Goal: Task Accomplishment & Management: Manage account settings

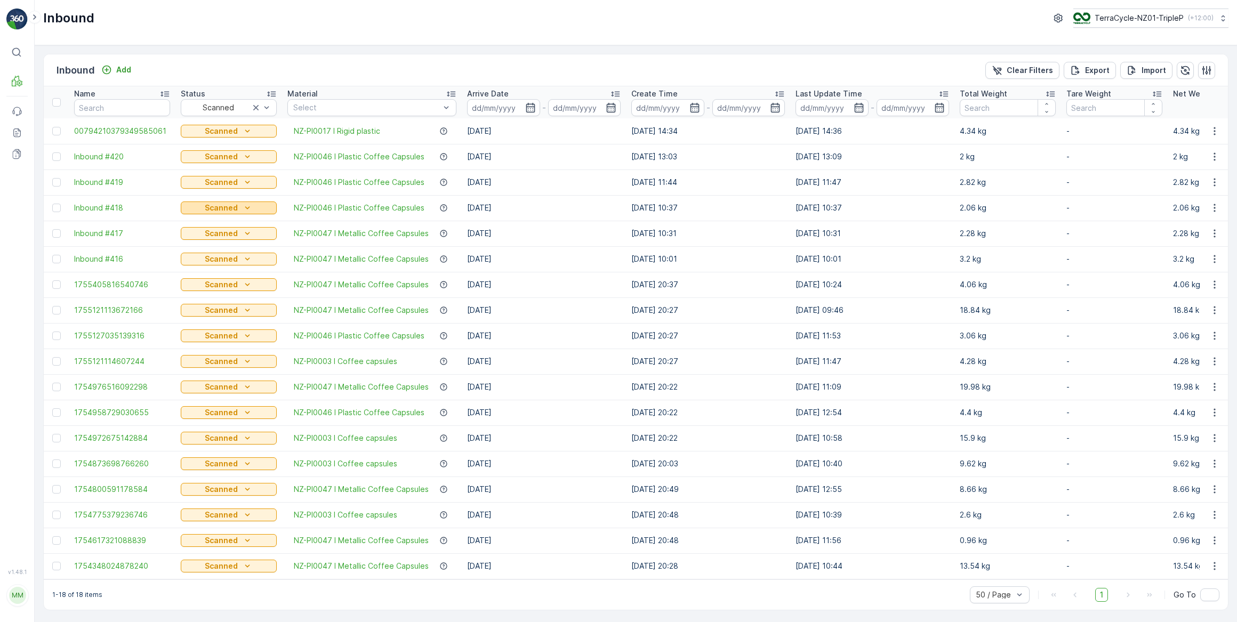
scroll to position [1, 0]
click at [328, 103] on div at bounding box center [366, 107] width 149 height 9
type input "wrong"
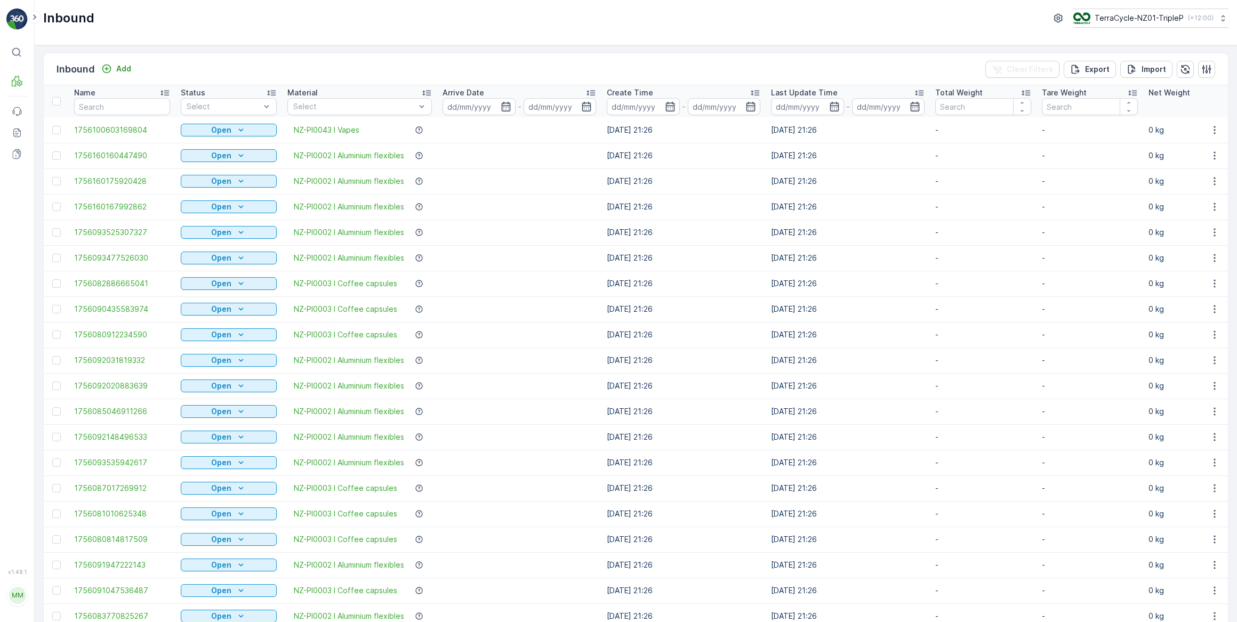
click at [348, 128] on span "NZ-PI0043 I Vapes" at bounding box center [327, 130] width 66 height 11
click at [344, 112] on div "Select" at bounding box center [359, 106] width 144 height 17
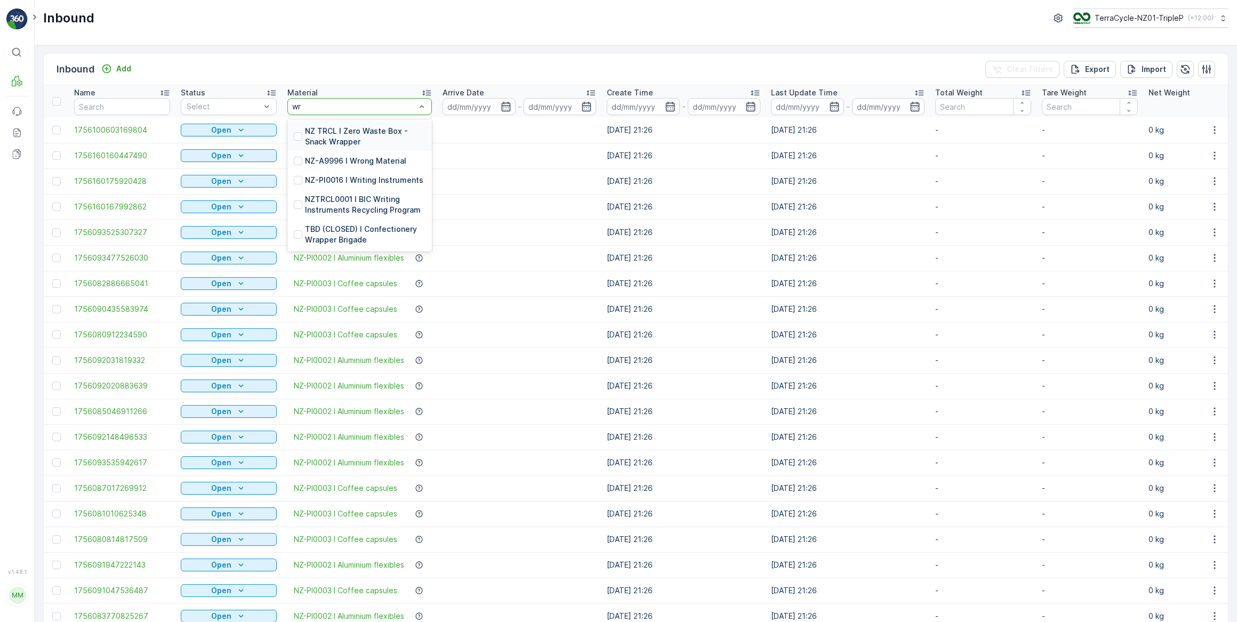
type input "wro"
click at [355, 126] on p "NZ-A9996 I Wrong Material" at bounding box center [355, 131] width 101 height 11
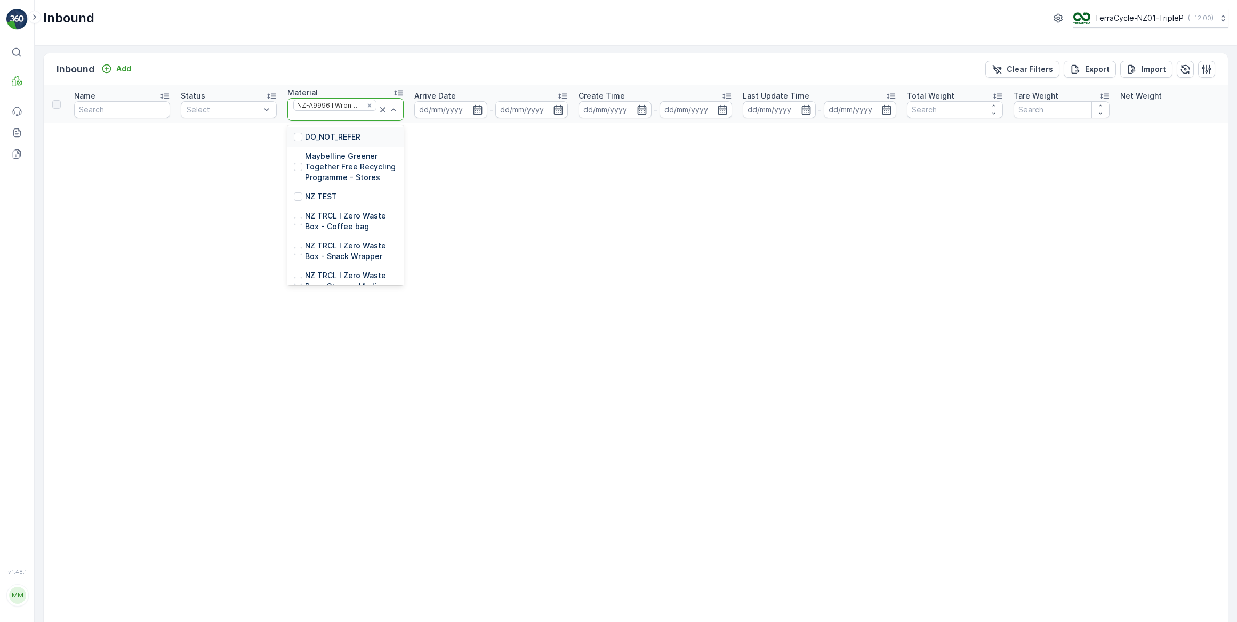
click at [382, 111] on icon at bounding box center [382, 109] width 5 height 5
click at [379, 110] on div "NZ-A9996 I Wrong Material" at bounding box center [345, 109] width 116 height 23
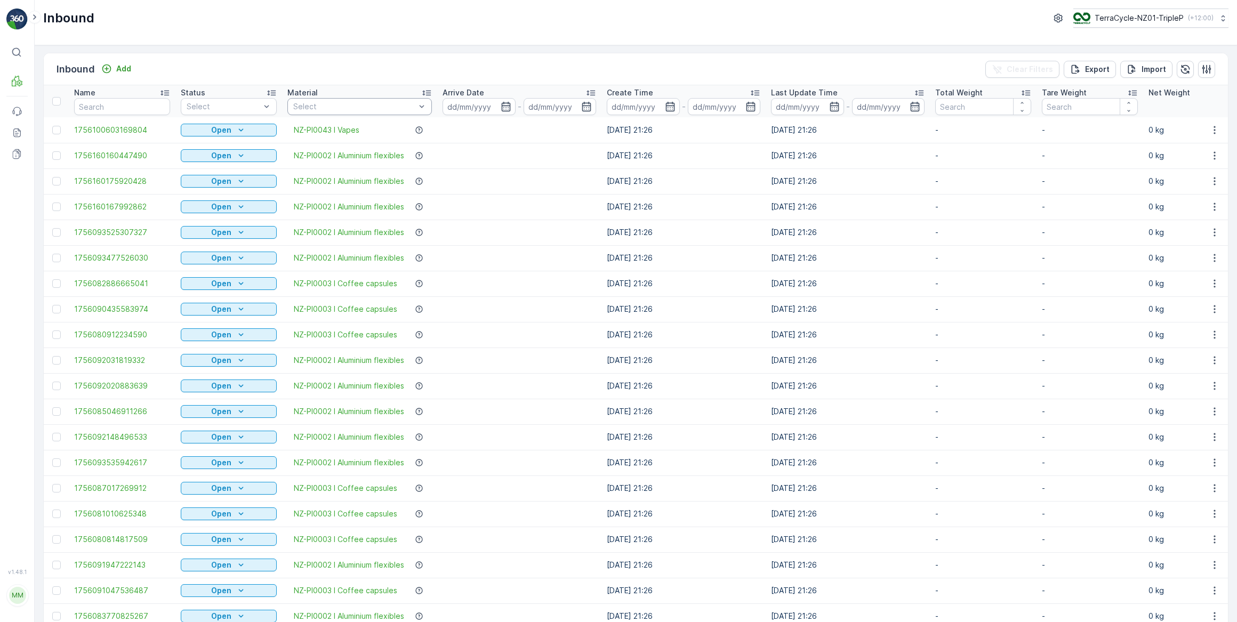
click at [342, 102] on div at bounding box center [354, 106] width 124 height 9
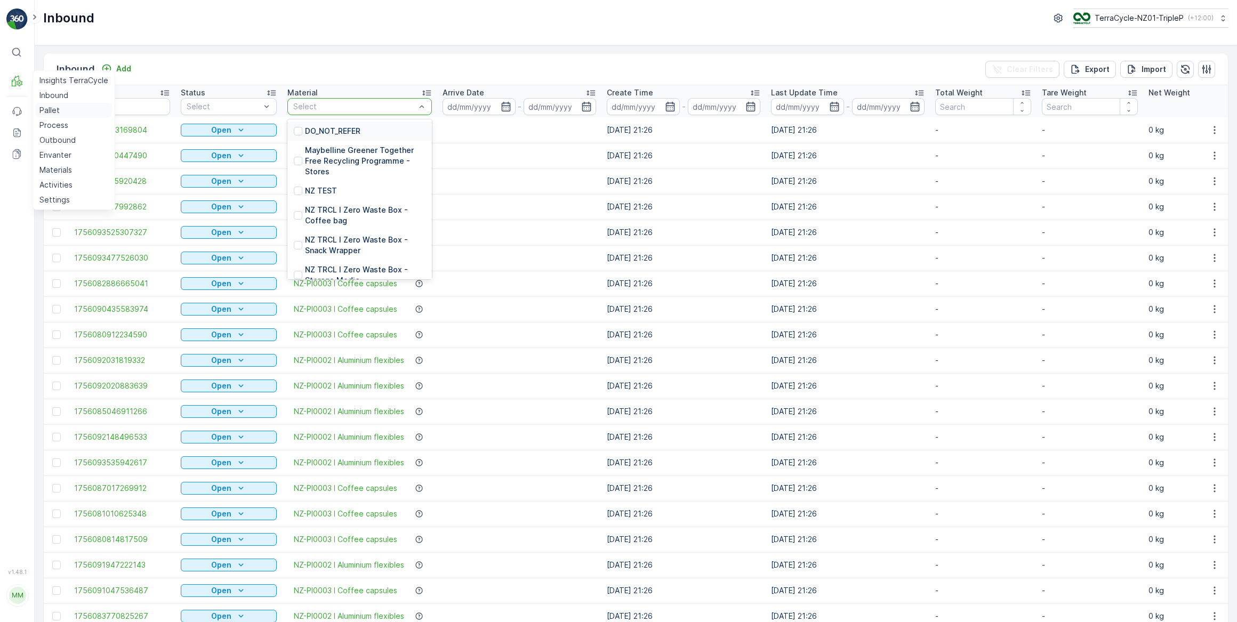
drag, startPoint x: 50, startPoint y: 108, endPoint x: 69, endPoint y: 109, distance: 19.2
click at [50, 108] on p "Pallet" at bounding box center [49, 110] width 20 height 11
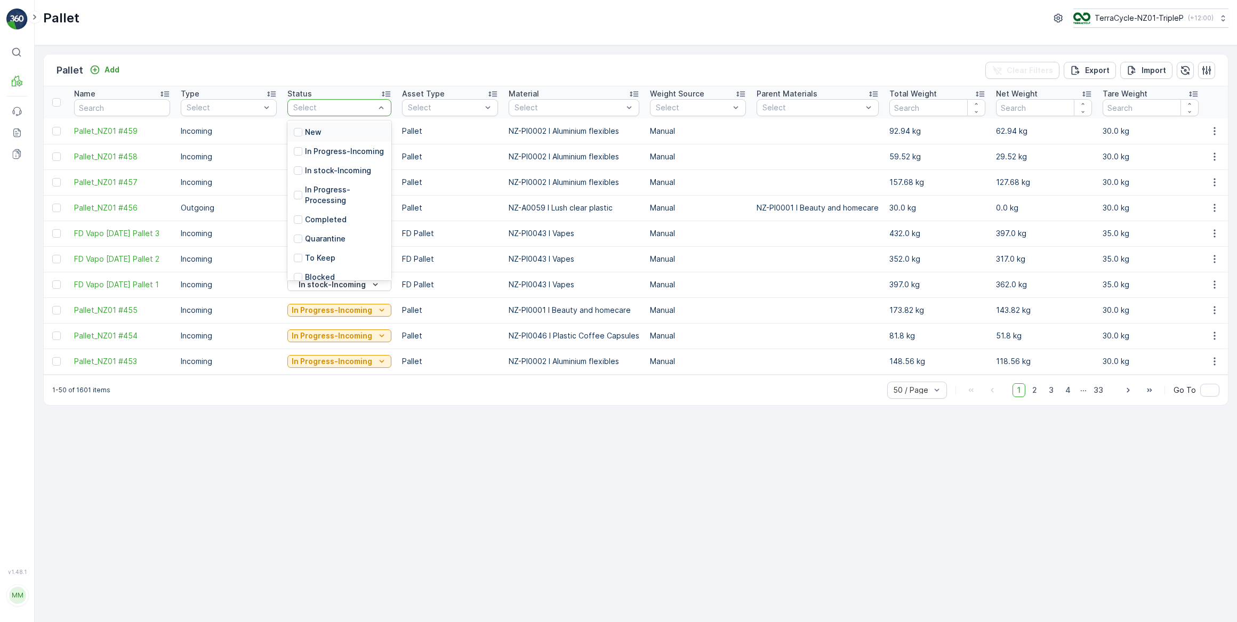
click at [335, 107] on div at bounding box center [334, 107] width 84 height 9
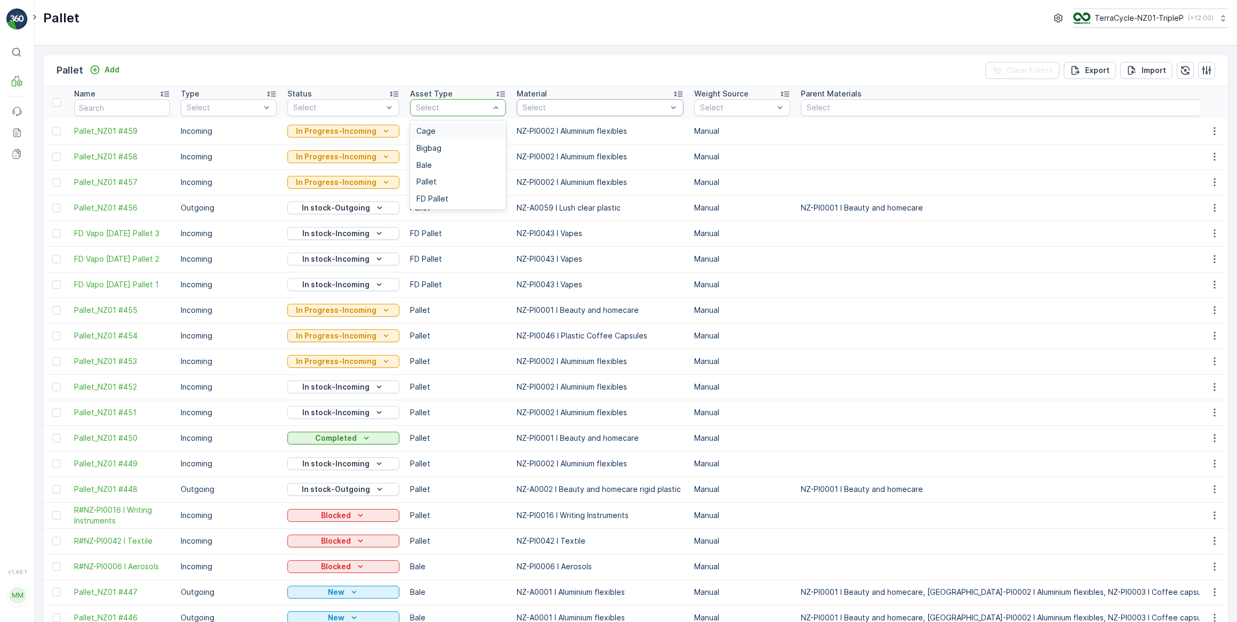
click at [559, 110] on div at bounding box center [594, 107] width 147 height 9
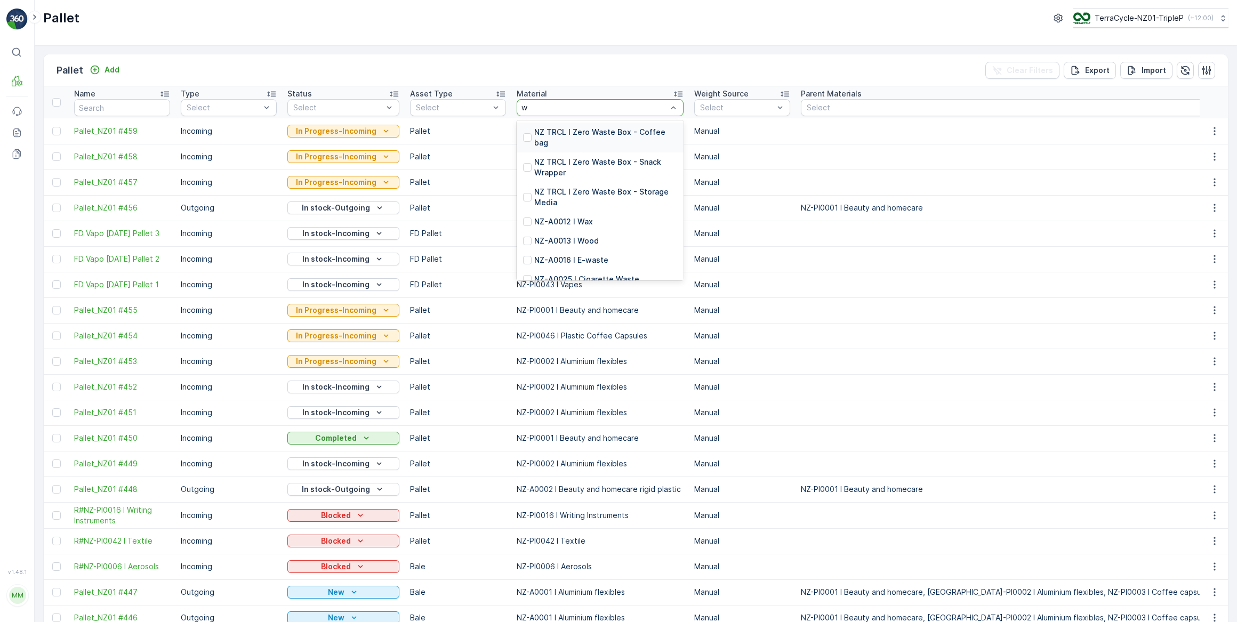
type input "wr"
click at [593, 163] on p "NZ-A9996 I Wrong Material" at bounding box center [584, 162] width 101 height 11
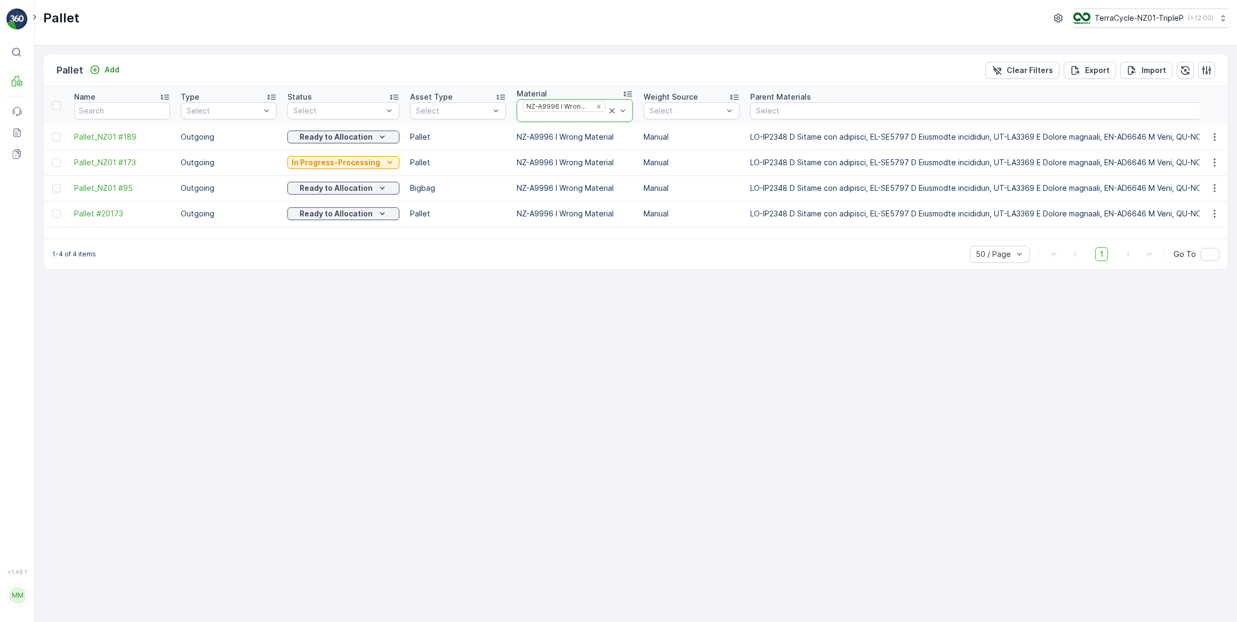
click at [607, 111] on icon at bounding box center [612, 111] width 11 height 11
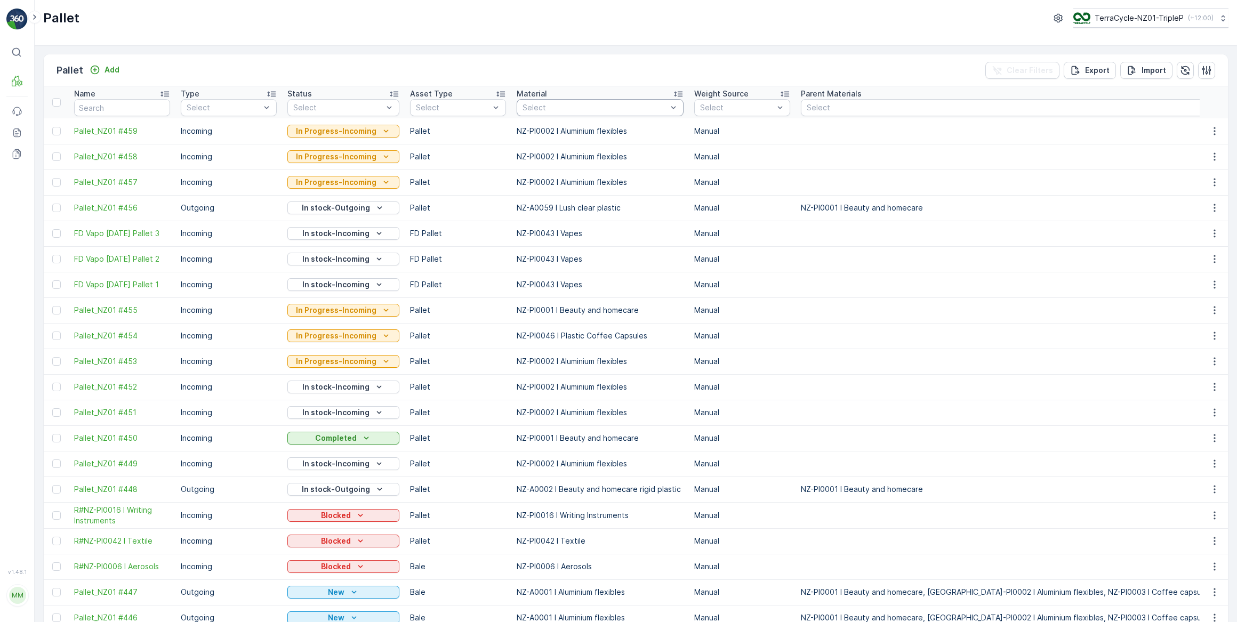
click at [538, 99] on div "Select" at bounding box center [600, 107] width 167 height 17
type input "oral care"
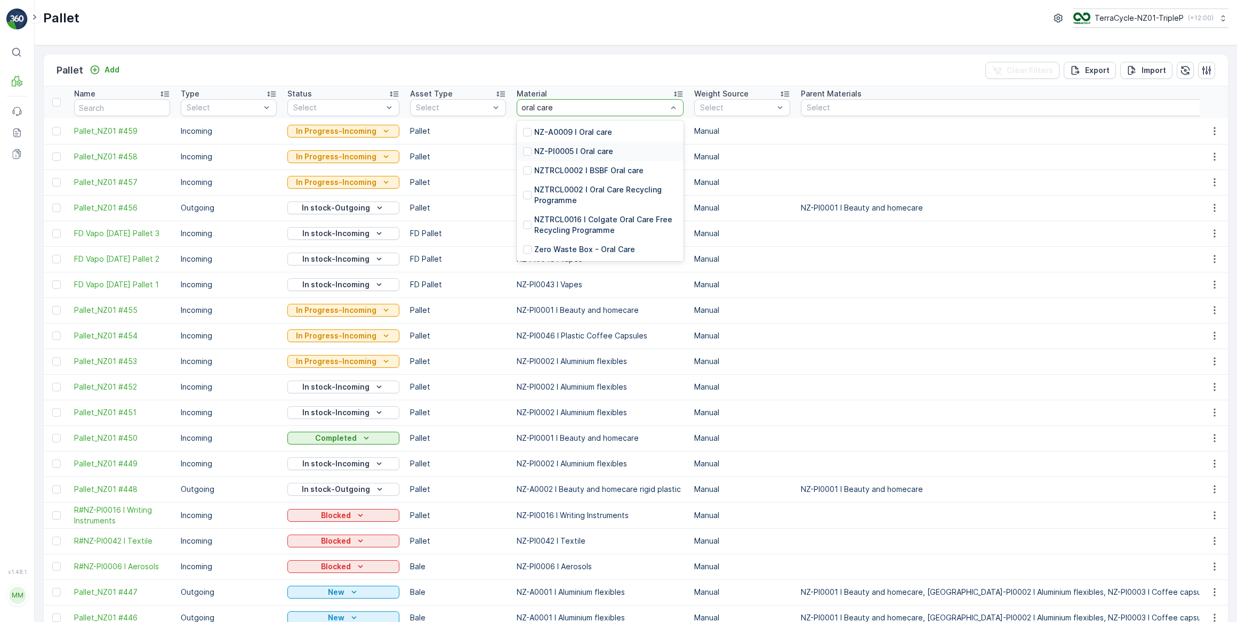
click at [571, 155] on p "NZ-PI0005 I Oral care" at bounding box center [573, 151] width 79 height 11
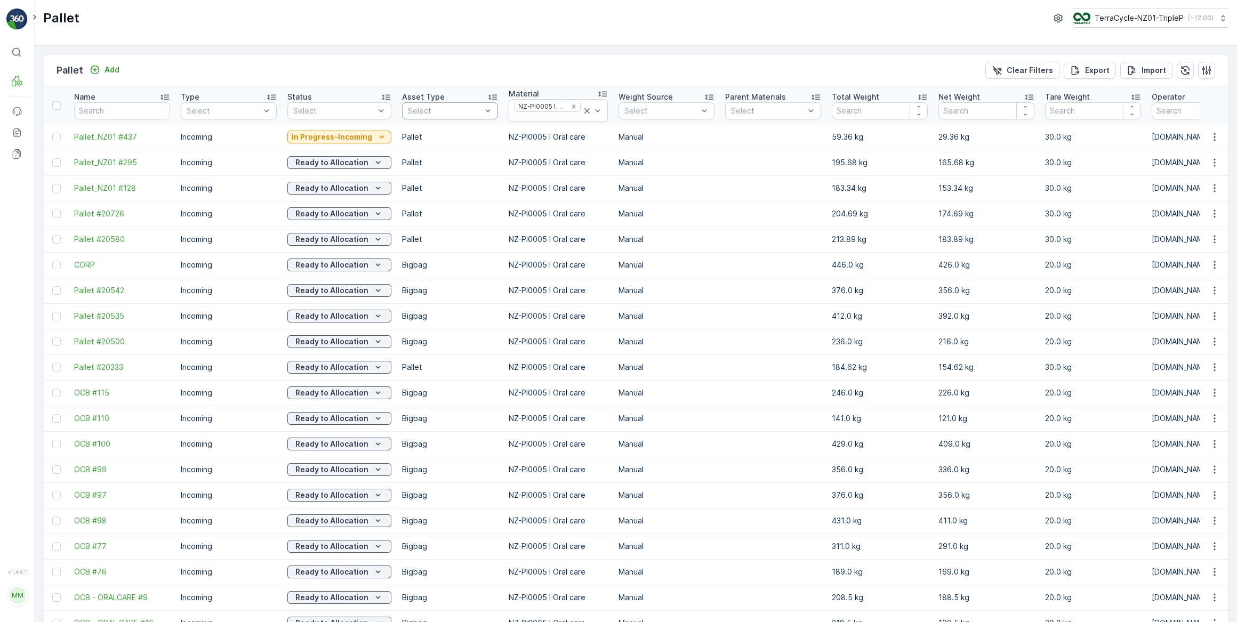
click at [453, 108] on div at bounding box center [445, 111] width 76 height 9
click at [439, 184] on div "Pallet" at bounding box center [449, 185] width 83 height 9
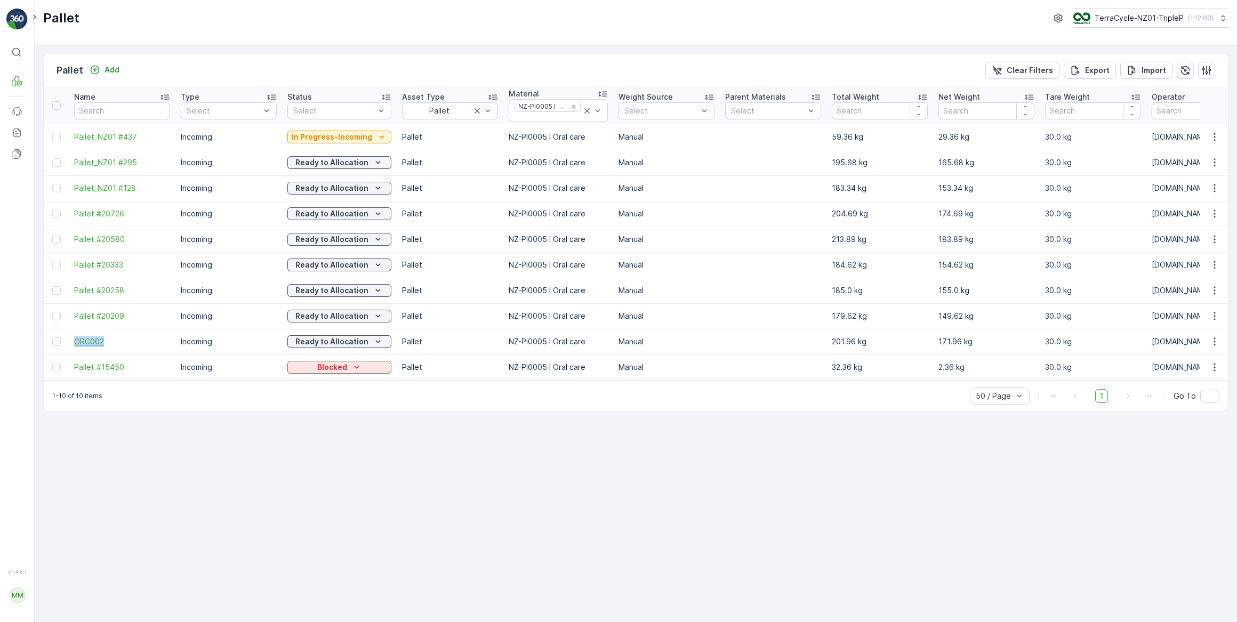
drag, startPoint x: 69, startPoint y: 341, endPoint x: 117, endPoint y: 342, distance: 48.0
click at [117, 342] on td "ORC002" at bounding box center [122, 342] width 107 height 26
copy span "ORC002"
drag, startPoint x: 222, startPoint y: 395, endPoint x: 212, endPoint y: 392, distance: 10.4
click at [221, 395] on div "1-10 of 10 items 50 / Page 1 Go To" at bounding box center [636, 396] width 1184 height 30
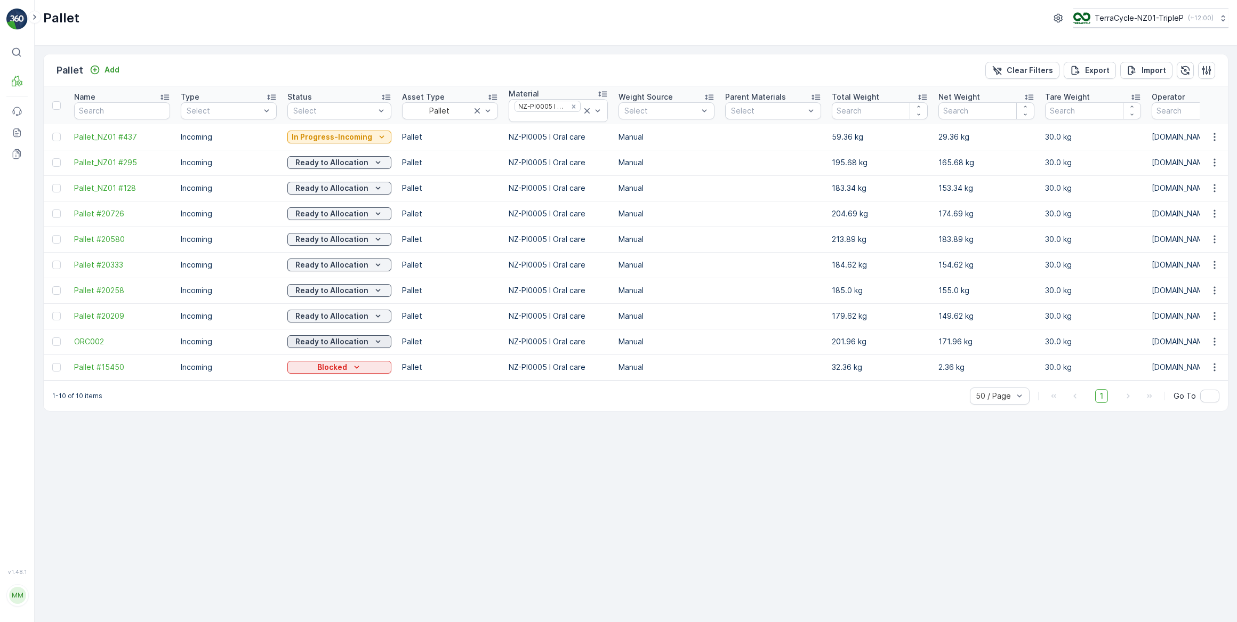
click at [337, 344] on p "Ready to Allocation" at bounding box center [331, 341] width 73 height 11
click at [342, 385] on span "In stock-Incoming" at bounding box center [325, 387] width 62 height 11
click at [362, 317] on p "Ready to Allocation" at bounding box center [331, 316] width 73 height 11
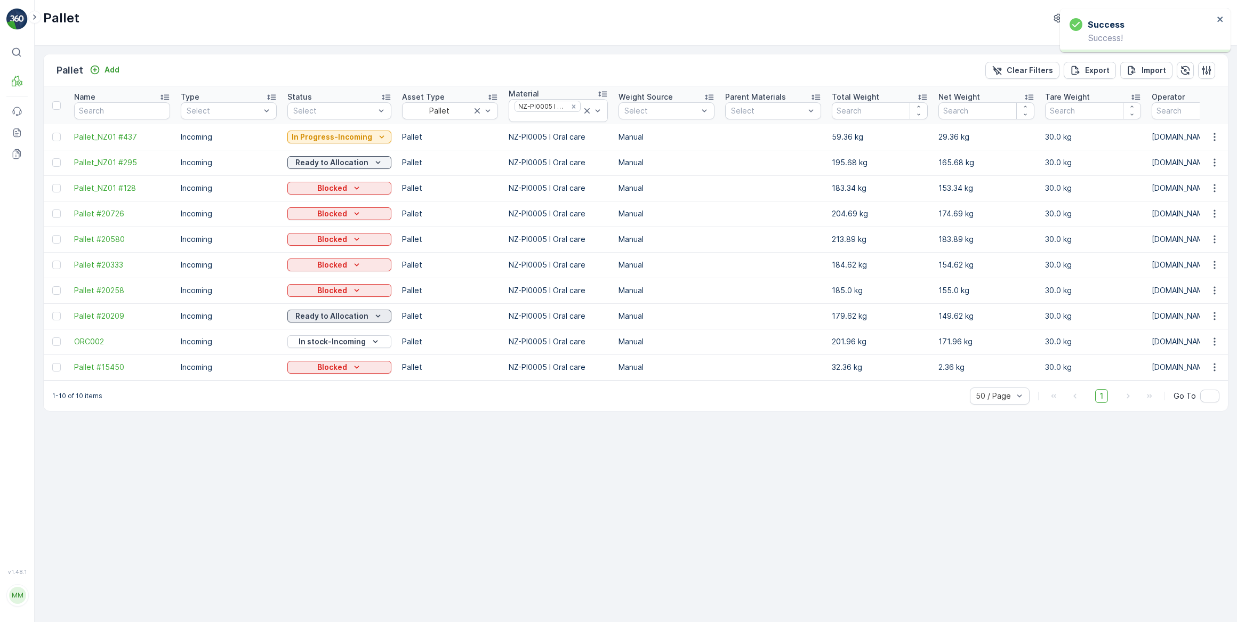
click at [352, 317] on p "Ready to Allocation" at bounding box center [331, 316] width 73 height 11
click at [363, 289] on div "Blocked" at bounding box center [339, 290] width 95 height 11
click at [348, 334] on span "In stock-Incoming" at bounding box center [325, 336] width 62 height 11
click at [372, 264] on div "Blocked" at bounding box center [339, 265] width 95 height 11
drag, startPoint x: 361, startPoint y: 312, endPoint x: 362, endPoint y: 295, distance: 17.1
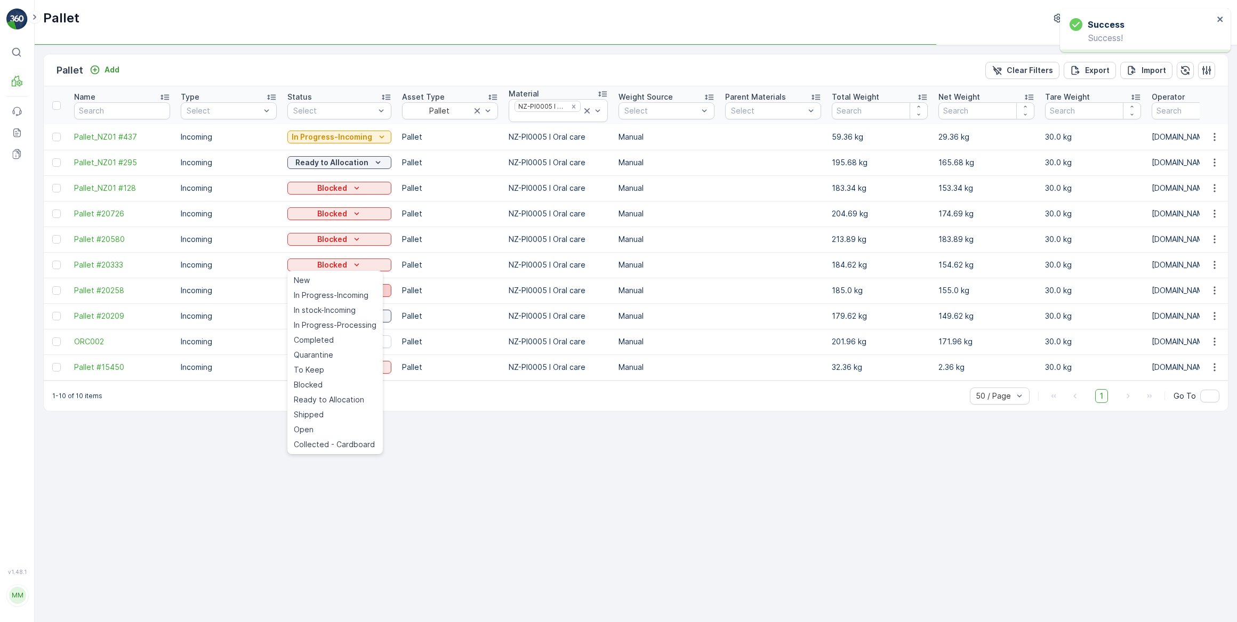
click at [361, 310] on div "In stock-Incoming" at bounding box center [334, 310] width 91 height 15
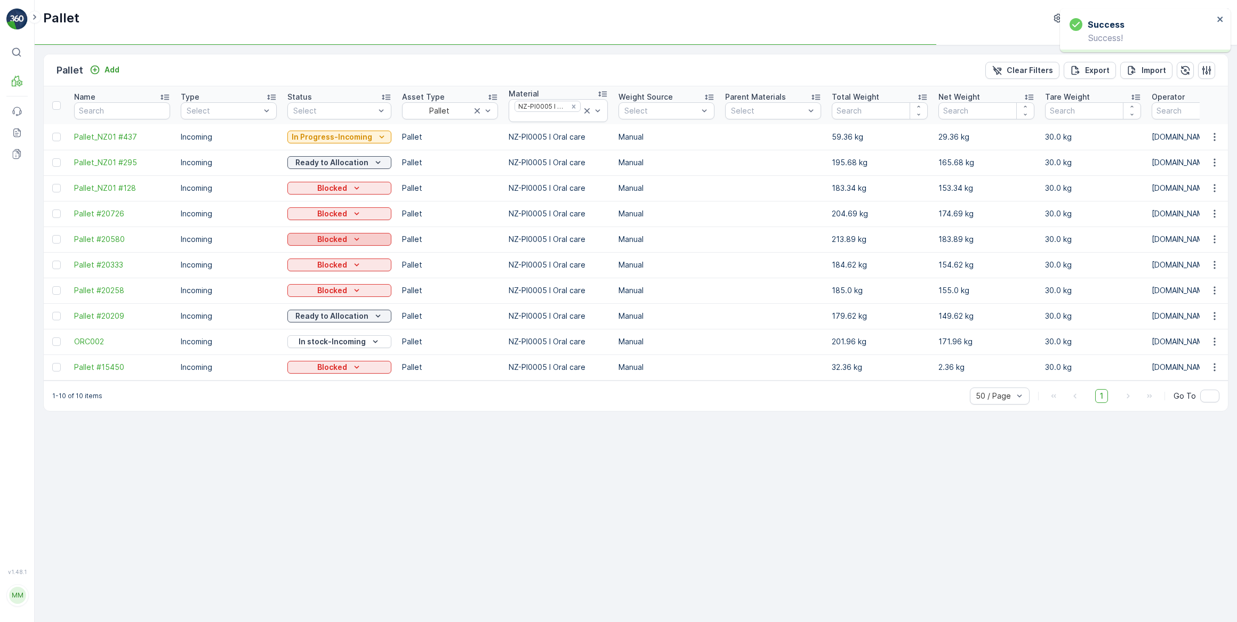
click at [368, 239] on div "Blocked" at bounding box center [339, 239] width 95 height 11
click at [365, 240] on div "Blocked" at bounding box center [339, 239] width 95 height 11
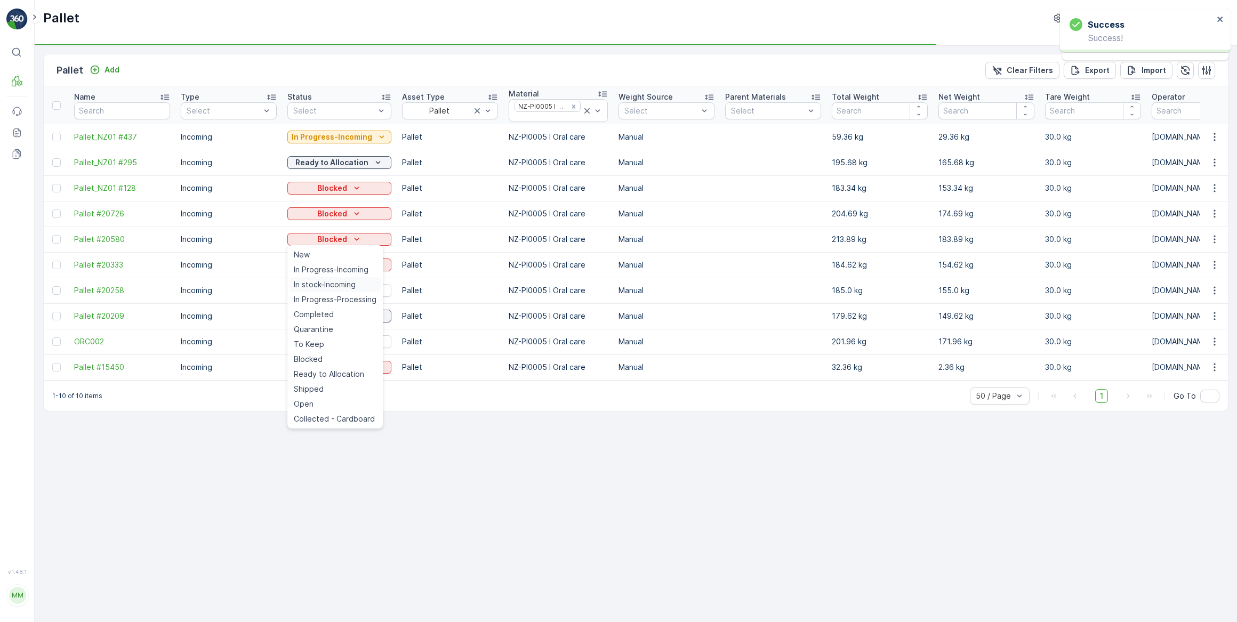
click at [350, 282] on td "In stock-Incoming" at bounding box center [339, 291] width 115 height 26
click at [379, 189] on div "Blocked" at bounding box center [339, 188] width 95 height 11
click at [350, 231] on span "In stock-Incoming" at bounding box center [325, 233] width 62 height 11
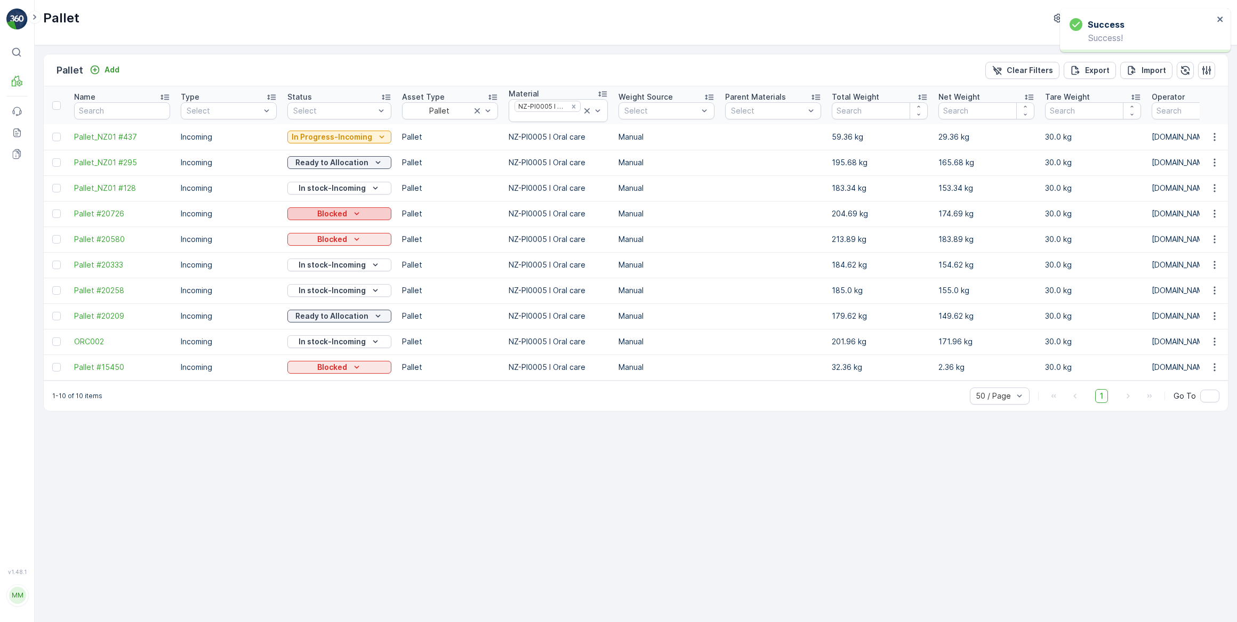
click at [369, 215] on div "Blocked" at bounding box center [339, 213] width 95 height 11
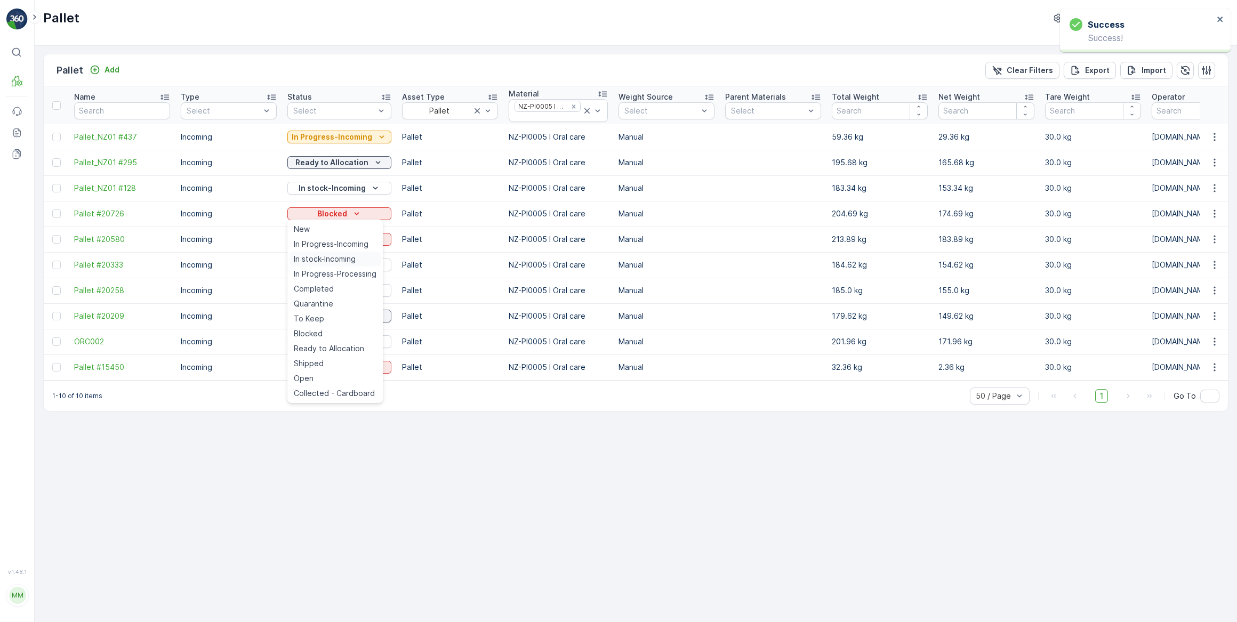
click at [344, 261] on span "In stock-Incoming" at bounding box center [325, 259] width 62 height 11
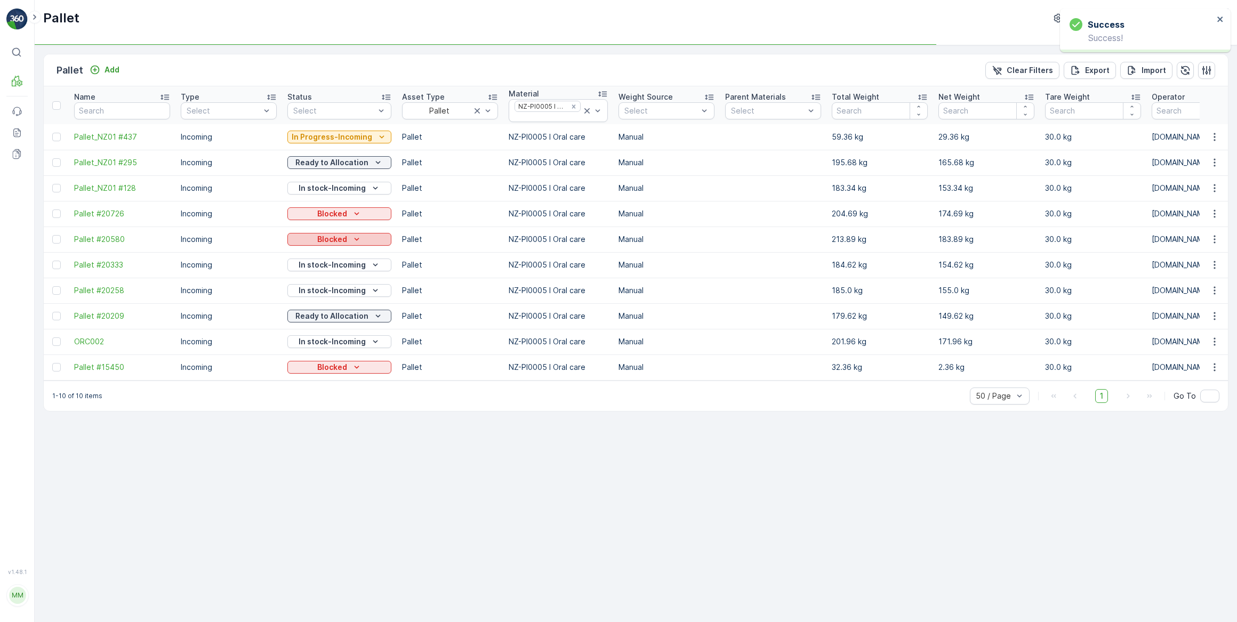
click at [359, 243] on icon "Blocked" at bounding box center [356, 239] width 11 height 11
click at [350, 281] on span "In stock-Incoming" at bounding box center [325, 284] width 62 height 11
click at [357, 160] on p "Ready to Allocation" at bounding box center [331, 162] width 73 height 11
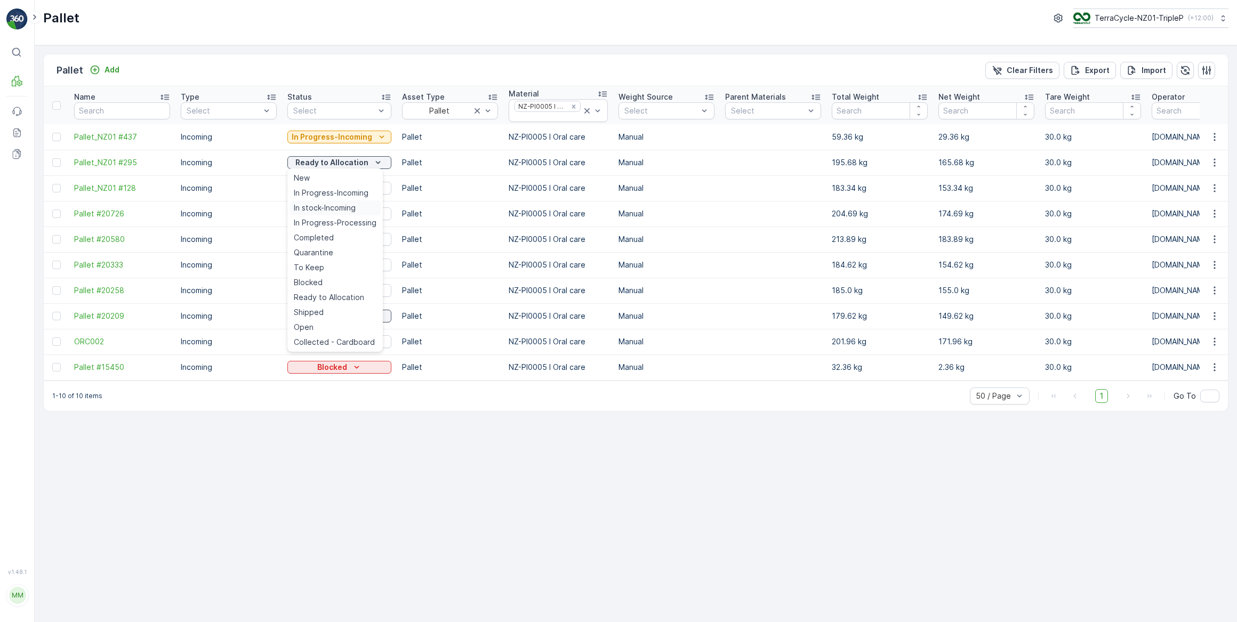
click at [347, 206] on span "In stock-Incoming" at bounding box center [325, 208] width 62 height 11
click at [570, 104] on icon "Remove NZ-PI0005 I Oral care" at bounding box center [573, 106] width 7 height 7
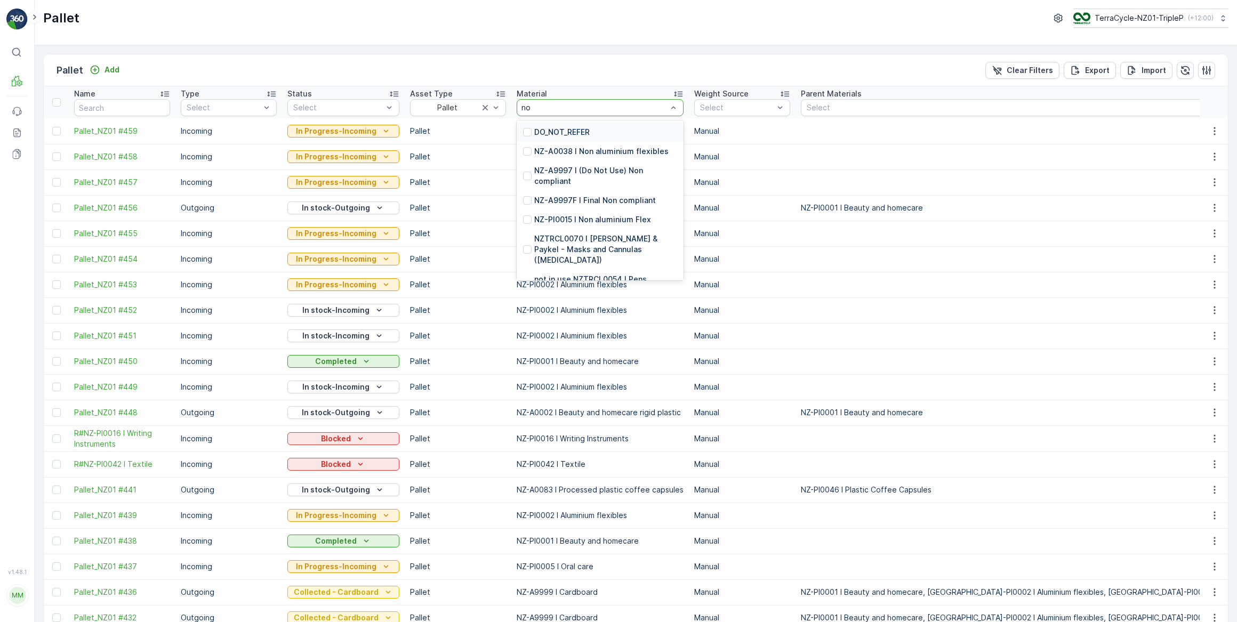
type input "non"
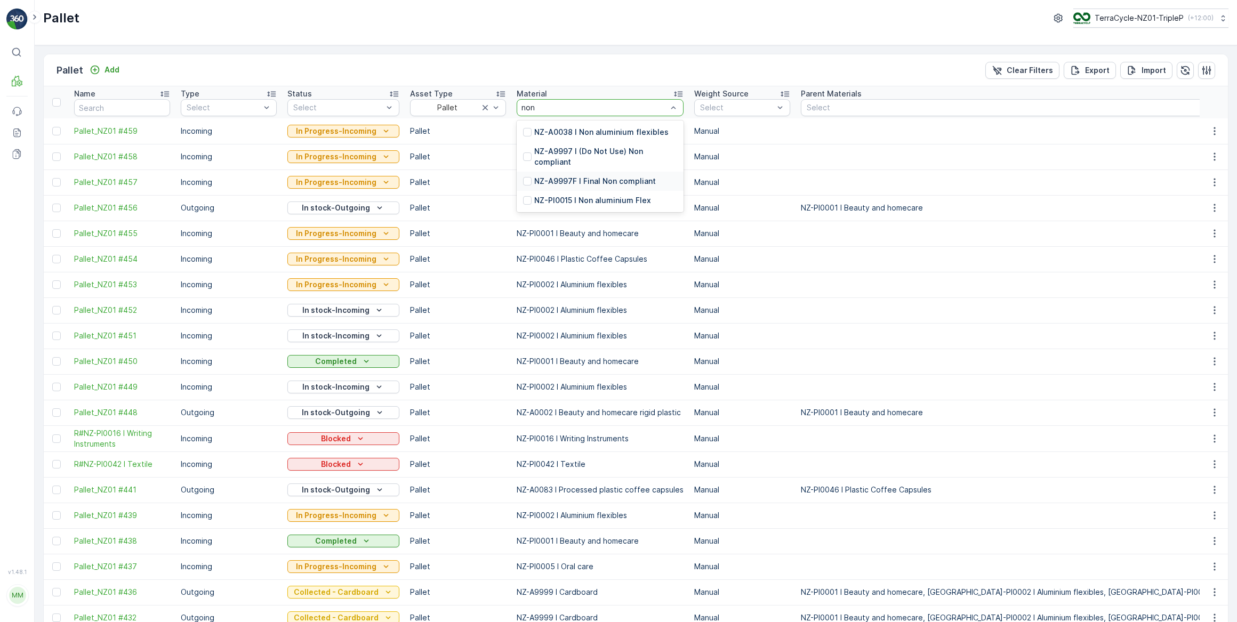
click at [591, 183] on p "NZ-A9997F I Final Non compliant" at bounding box center [595, 181] width 122 height 11
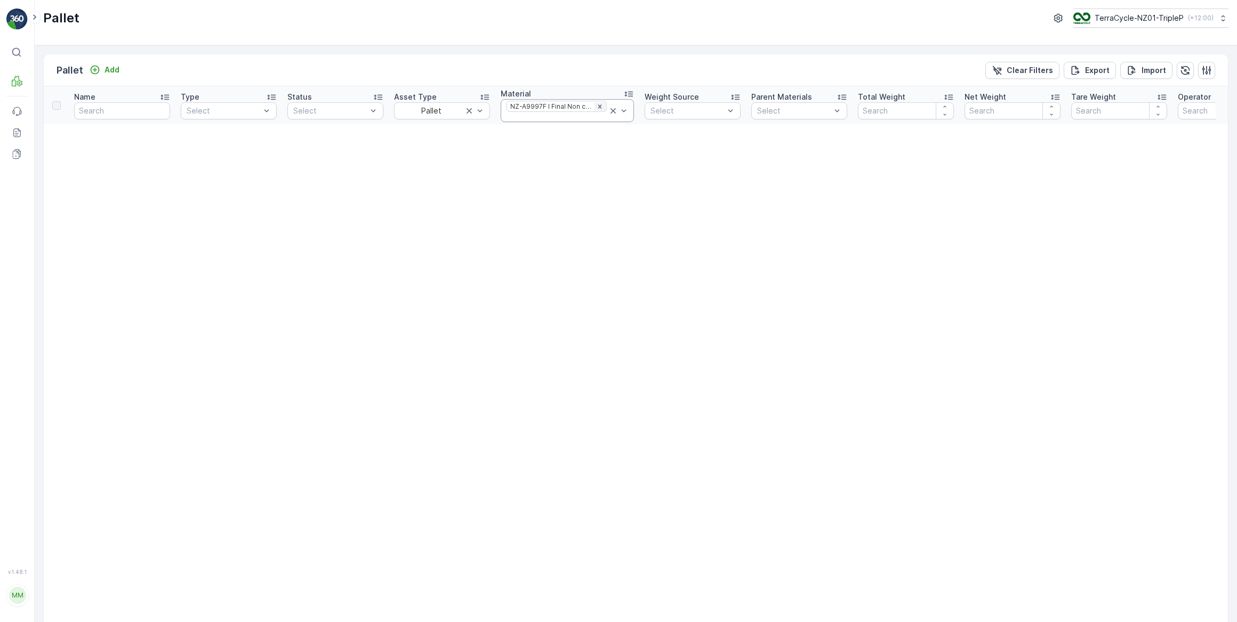
click at [596, 103] on icon "Remove NZ-A9997F I Final Non compliant" at bounding box center [599, 106] width 7 height 7
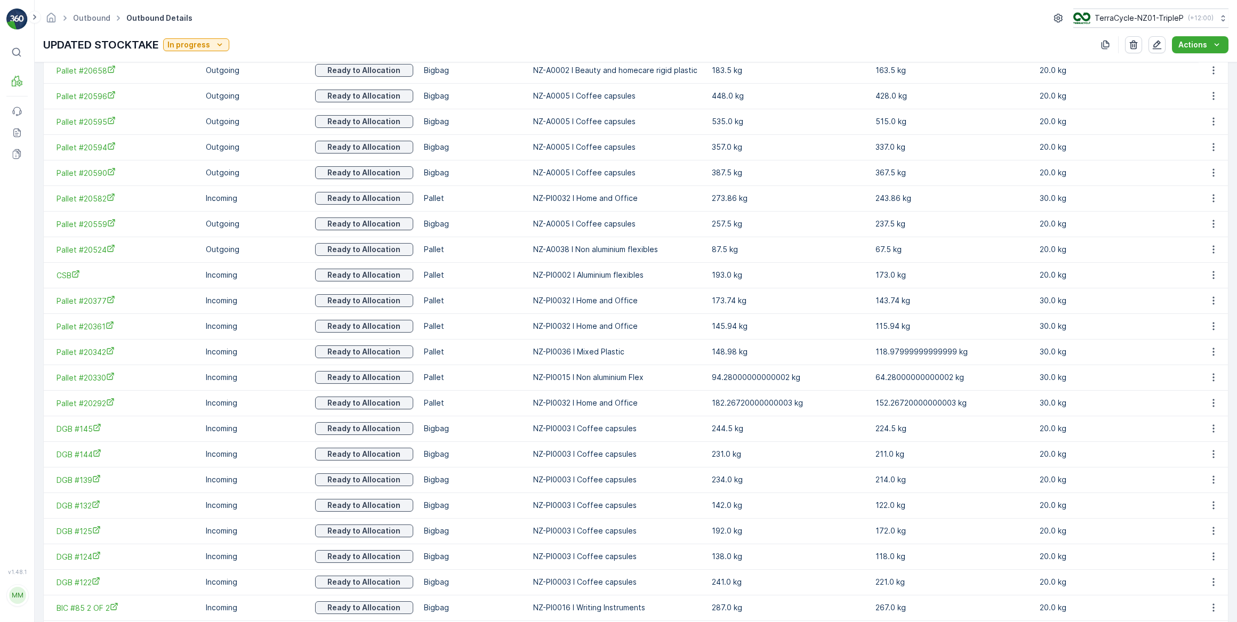
scroll to position [1087, 0]
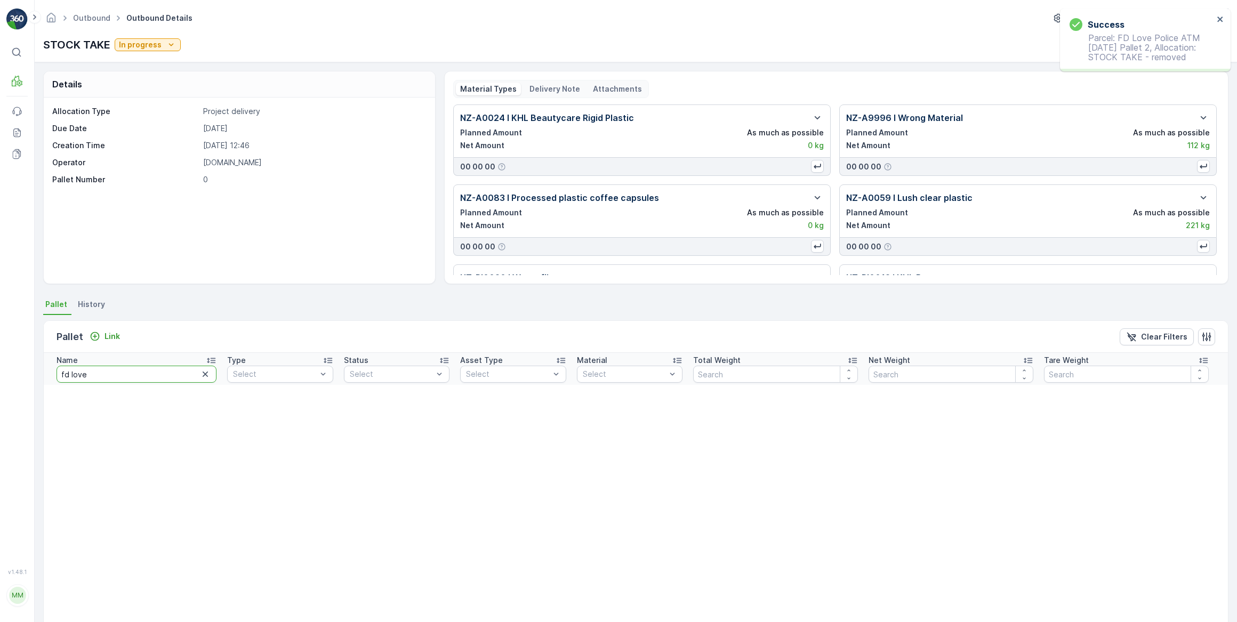
drag, startPoint x: 98, startPoint y: 379, endPoint x: 43, endPoint y: 375, distance: 55.6
click at [43, 375] on div "Details Allocation Type Project delivery Due Date [DATE] Creation Time [DATE] 1…" at bounding box center [636, 342] width 1202 height 560
paste input "ORC002"
type input "ORC002"
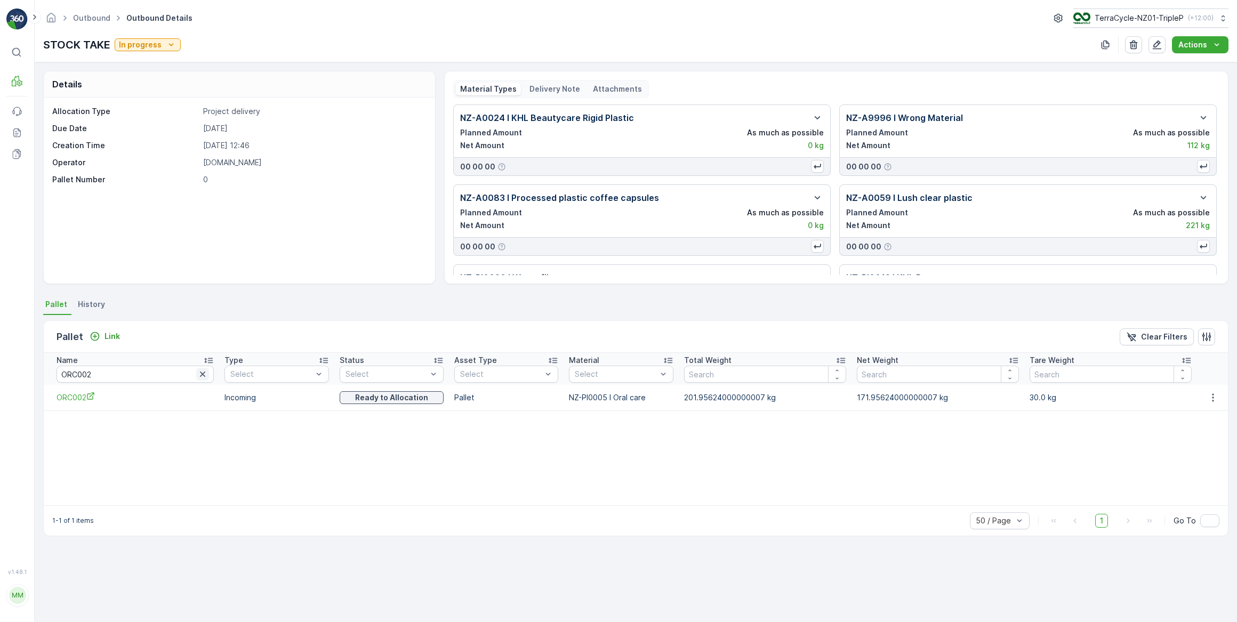
click at [197, 371] on icon "button" at bounding box center [202, 374] width 11 height 11
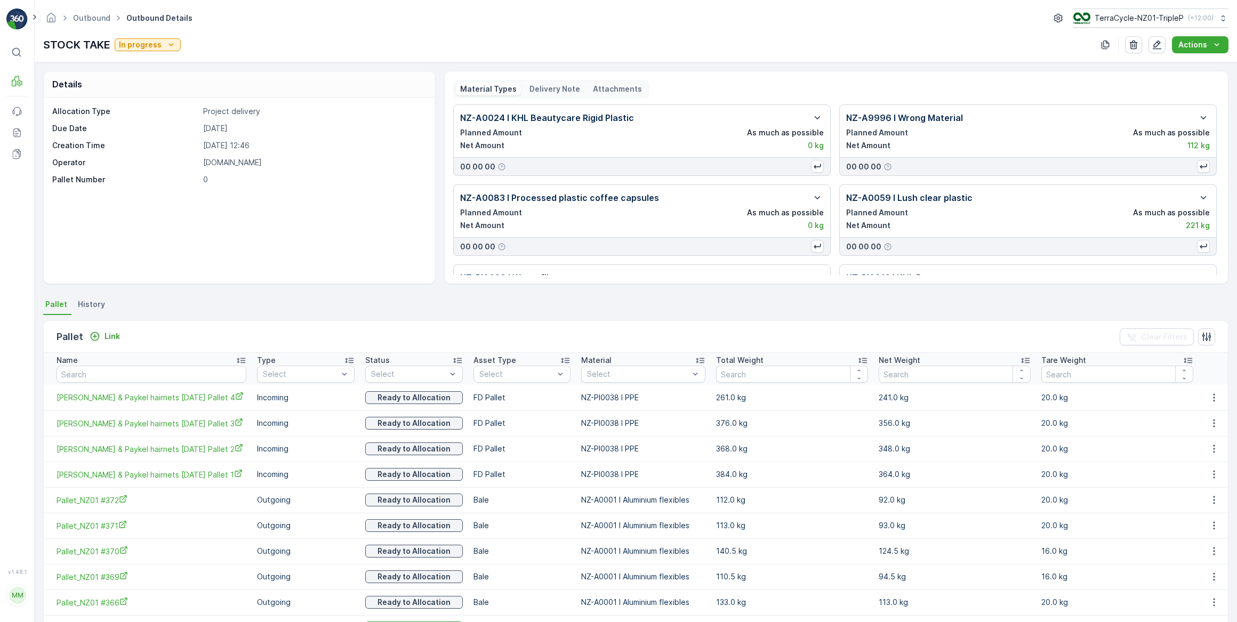
click at [602, 375] on div "Select" at bounding box center [643, 374] width 124 height 17
type input "oral care"
click at [650, 413] on span "NZ-PI0005 I Oral care" at bounding box center [626, 415] width 77 height 9
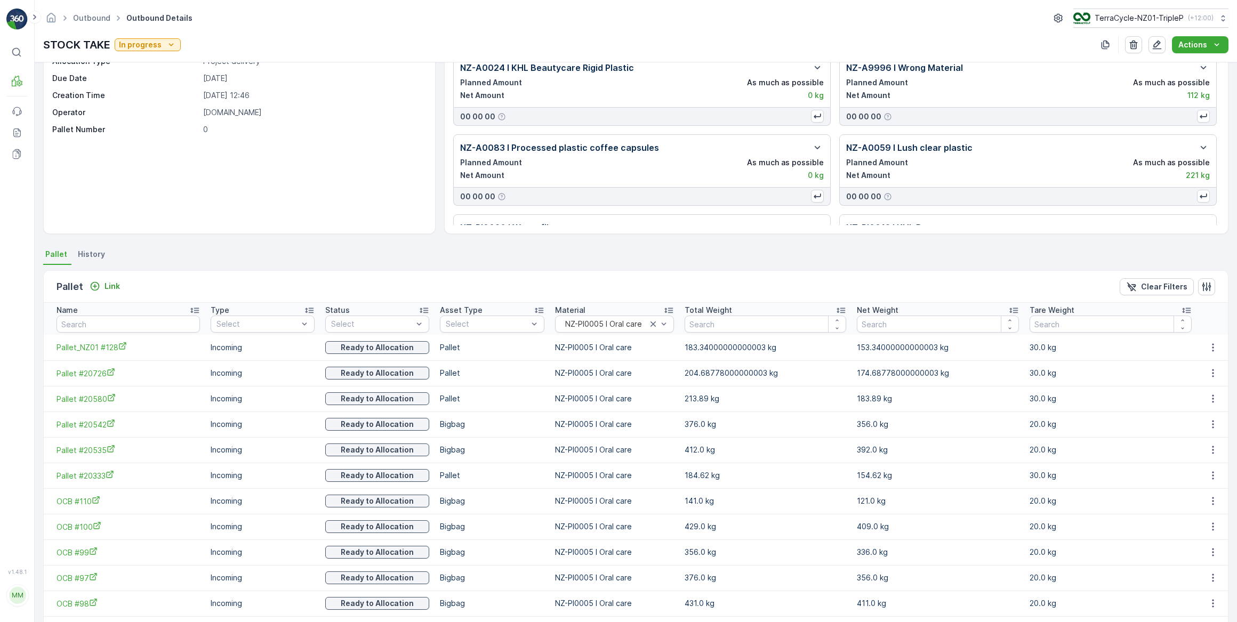
scroll to position [242, 0]
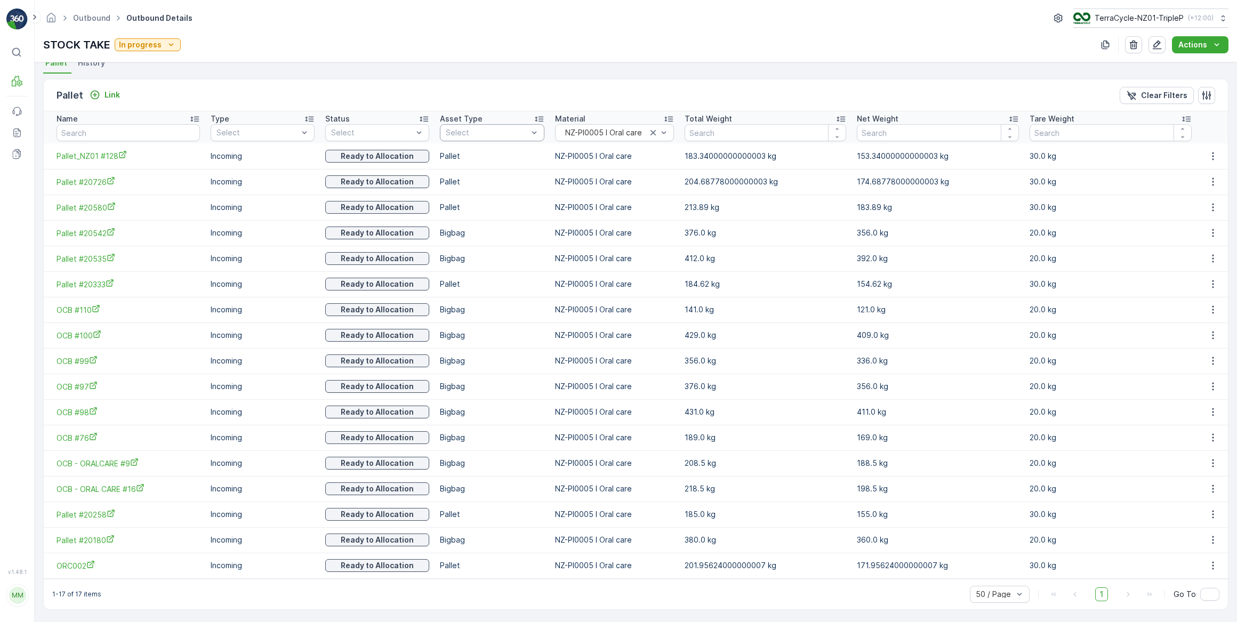
click at [454, 128] on div at bounding box center [487, 132] width 84 height 9
click at [473, 206] on div "Pallet" at bounding box center [491, 207] width 91 height 9
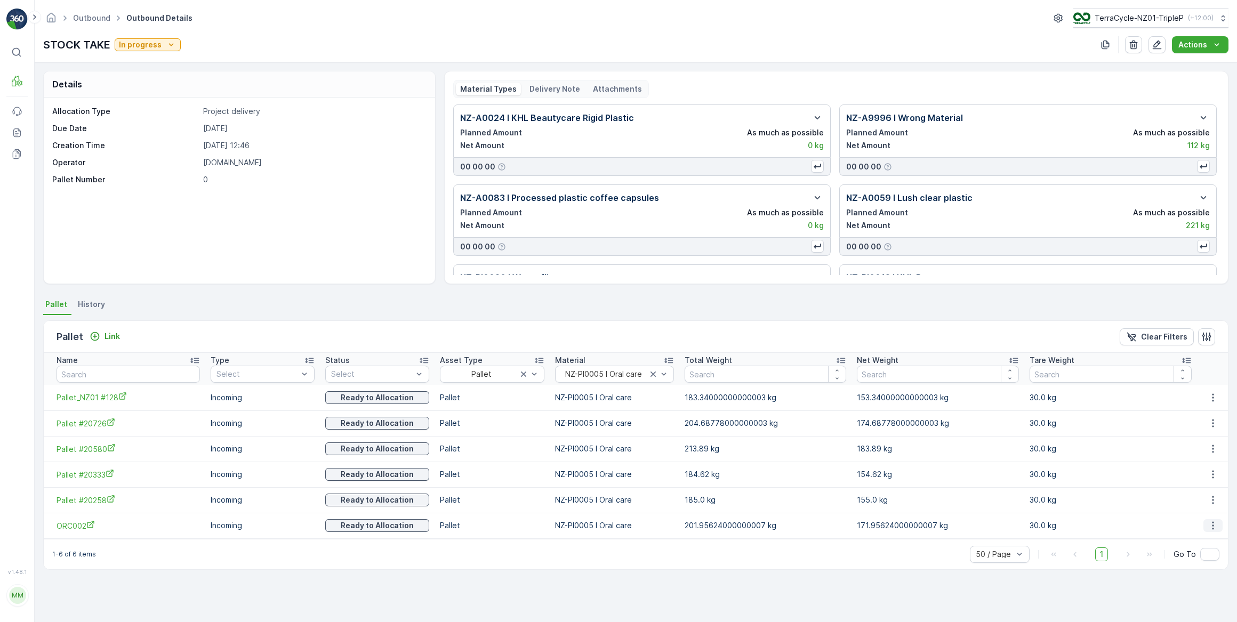
click at [1212, 528] on icon "button" at bounding box center [1213, 526] width 2 height 8
click at [1205, 562] on span "Unlink Pallet" at bounding box center [1192, 561] width 43 height 11
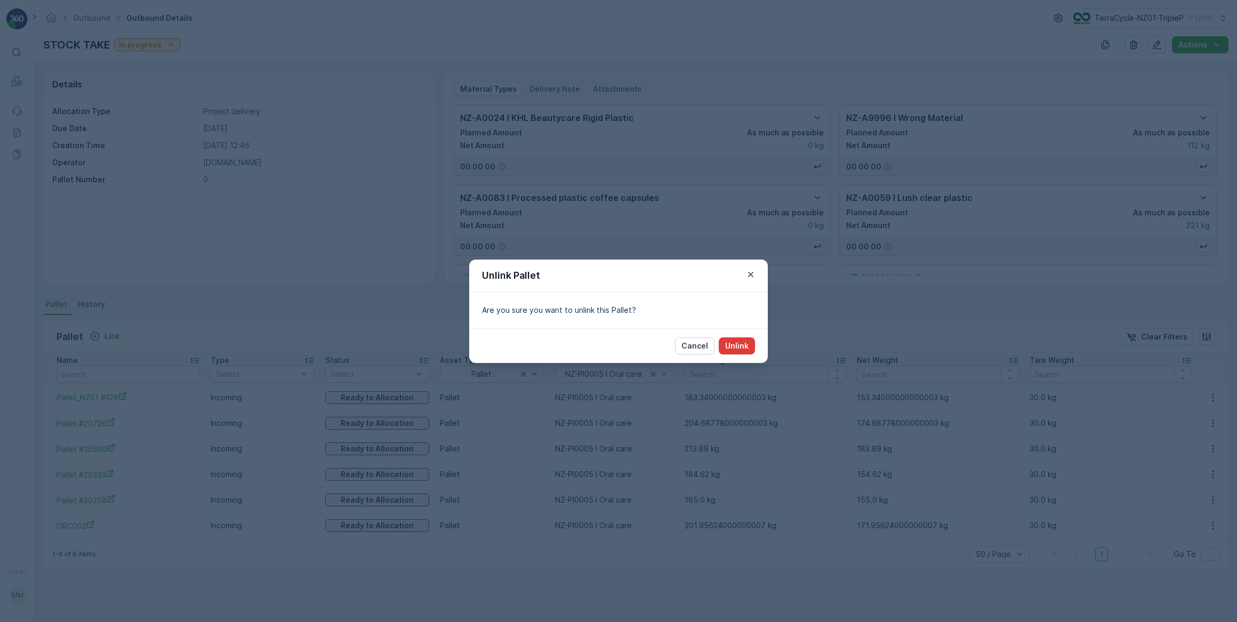
click at [735, 345] on p "Unlink" at bounding box center [736, 346] width 23 height 11
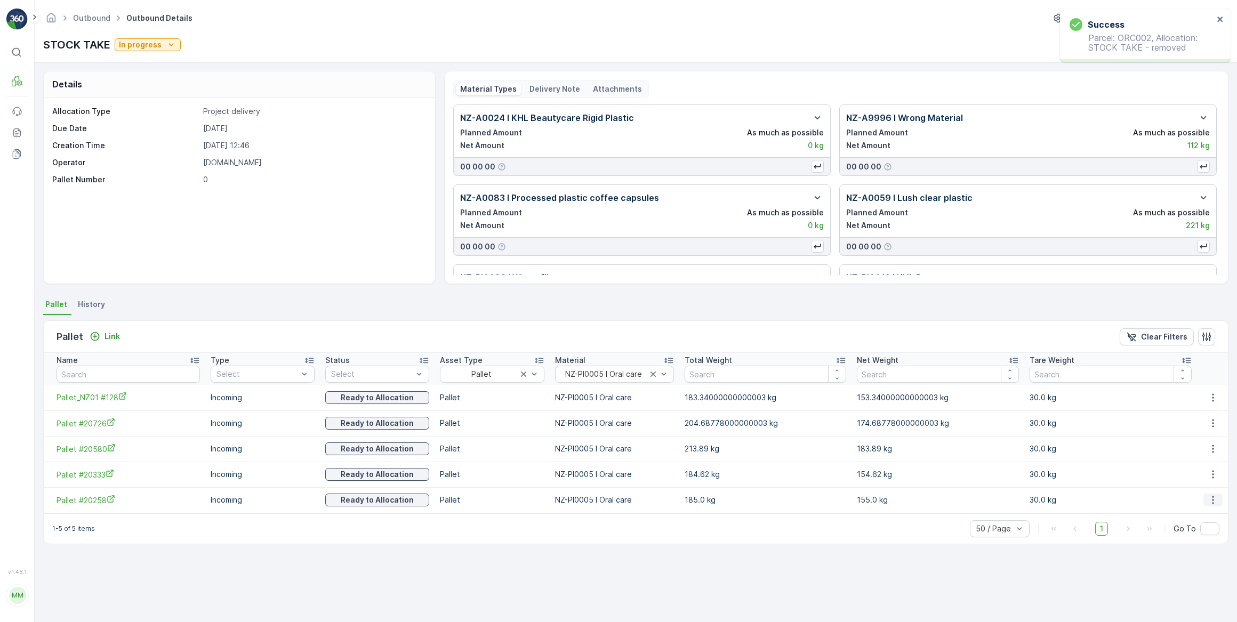
click at [1214, 496] on icon "button" at bounding box center [1213, 500] width 11 height 11
click at [1186, 537] on span "Unlink Pallet" at bounding box center [1192, 535] width 43 height 11
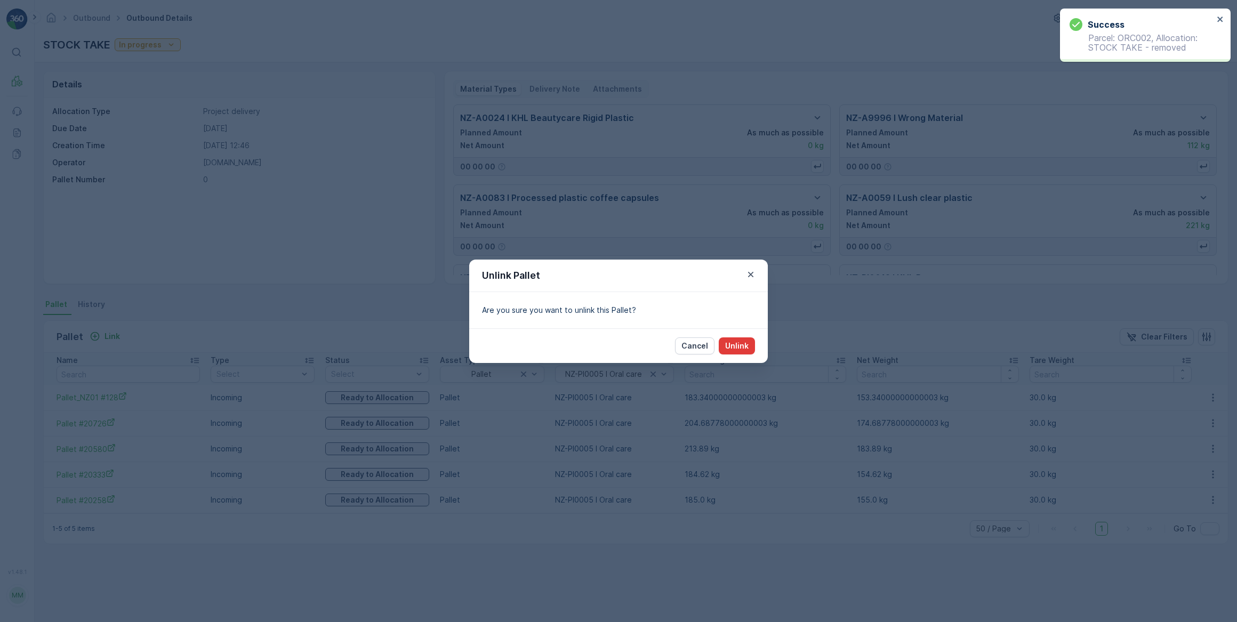
click at [738, 346] on p "Unlink" at bounding box center [736, 346] width 23 height 11
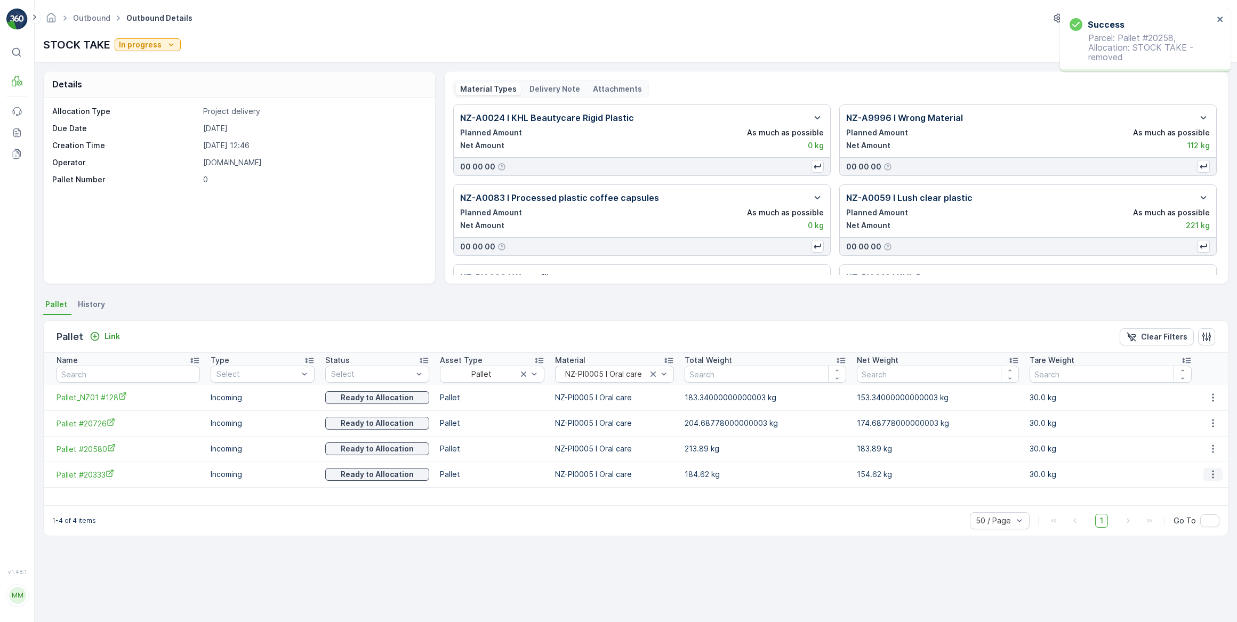
click at [1213, 476] on icon "button" at bounding box center [1213, 474] width 11 height 11
click at [1170, 506] on div "Unlink Pallet" at bounding box center [1202, 509] width 70 height 15
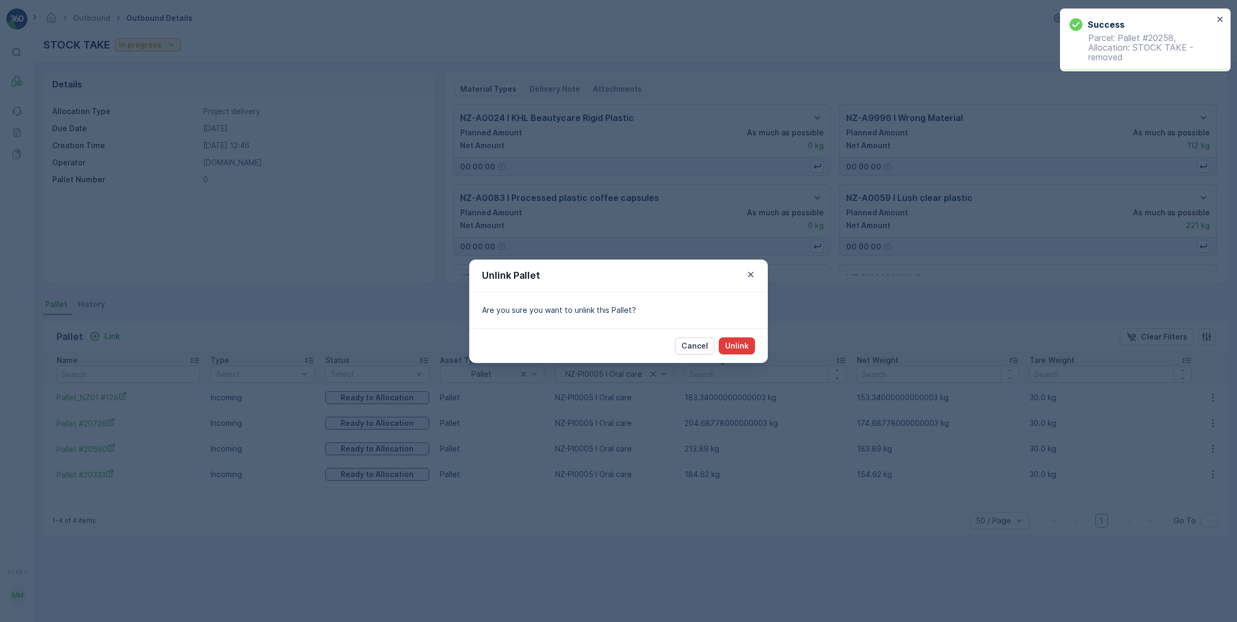
click at [736, 350] on p "Unlink" at bounding box center [736, 346] width 23 height 11
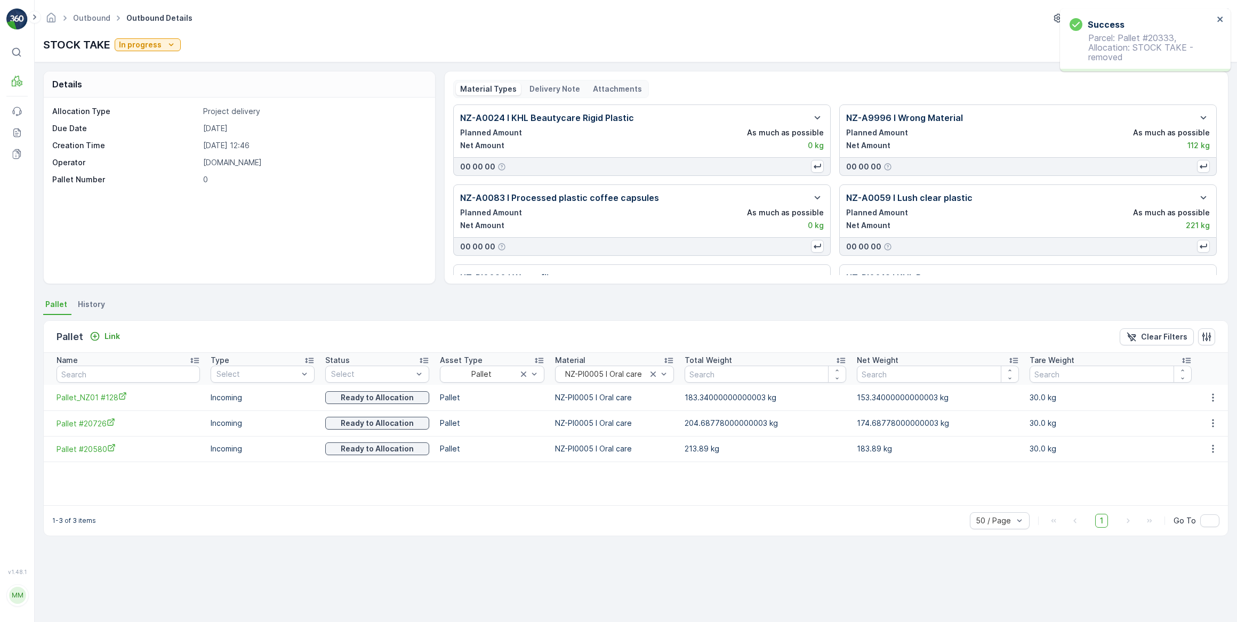
click at [1211, 449] on icon "button" at bounding box center [1213, 449] width 11 height 11
click at [1173, 480] on span "Unlink Pallet" at bounding box center [1192, 484] width 43 height 11
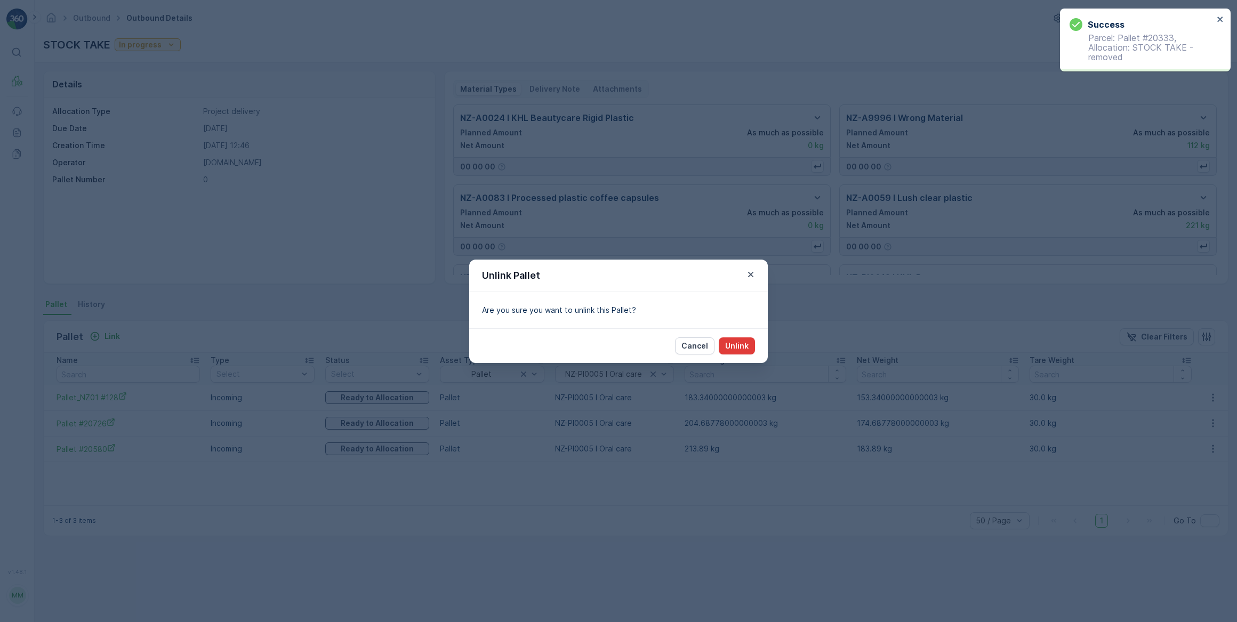
click at [745, 339] on button "Unlink" at bounding box center [737, 345] width 36 height 17
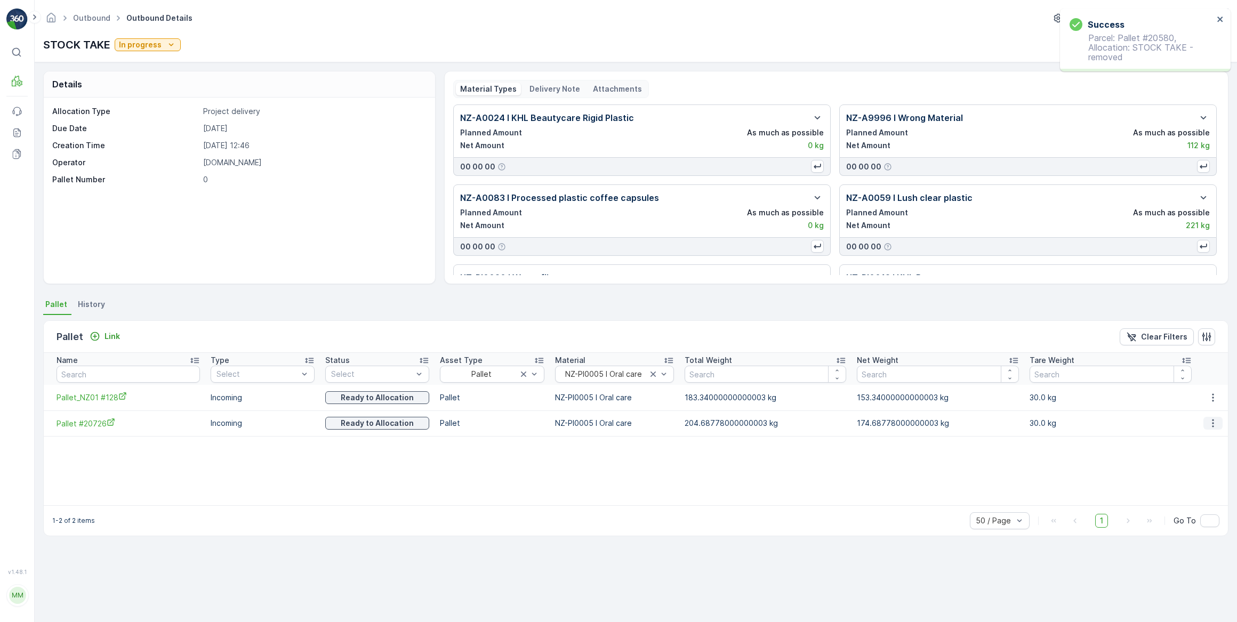
click at [1205, 424] on button "button" at bounding box center [1212, 423] width 19 height 13
click at [1196, 454] on span "Unlink Pallet" at bounding box center [1192, 458] width 43 height 11
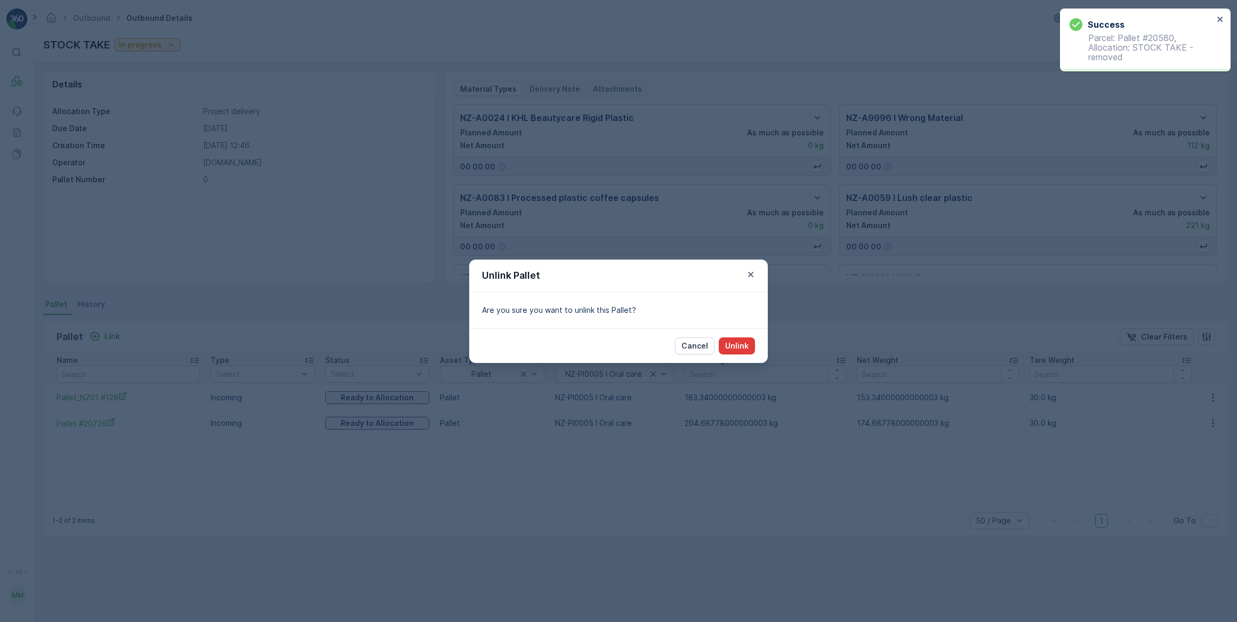
click at [752, 351] on button "Unlink" at bounding box center [737, 345] width 36 height 17
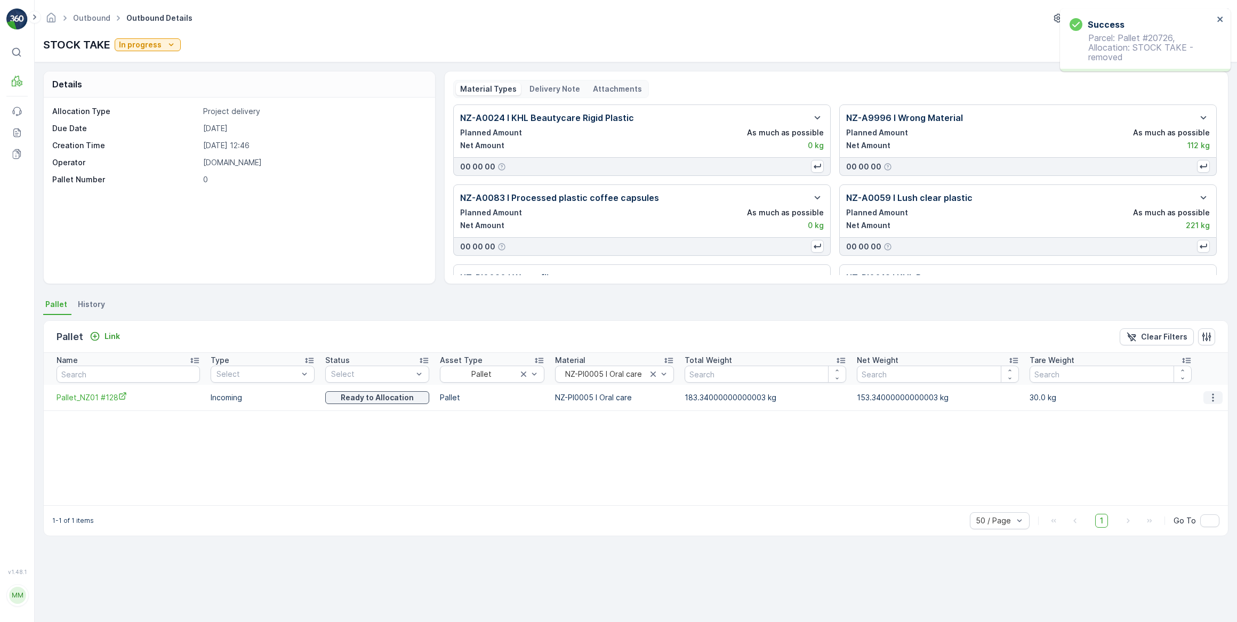
click at [1210, 400] on icon "button" at bounding box center [1213, 397] width 11 height 11
click at [1205, 429] on span "Unlink Pallet" at bounding box center [1192, 433] width 43 height 11
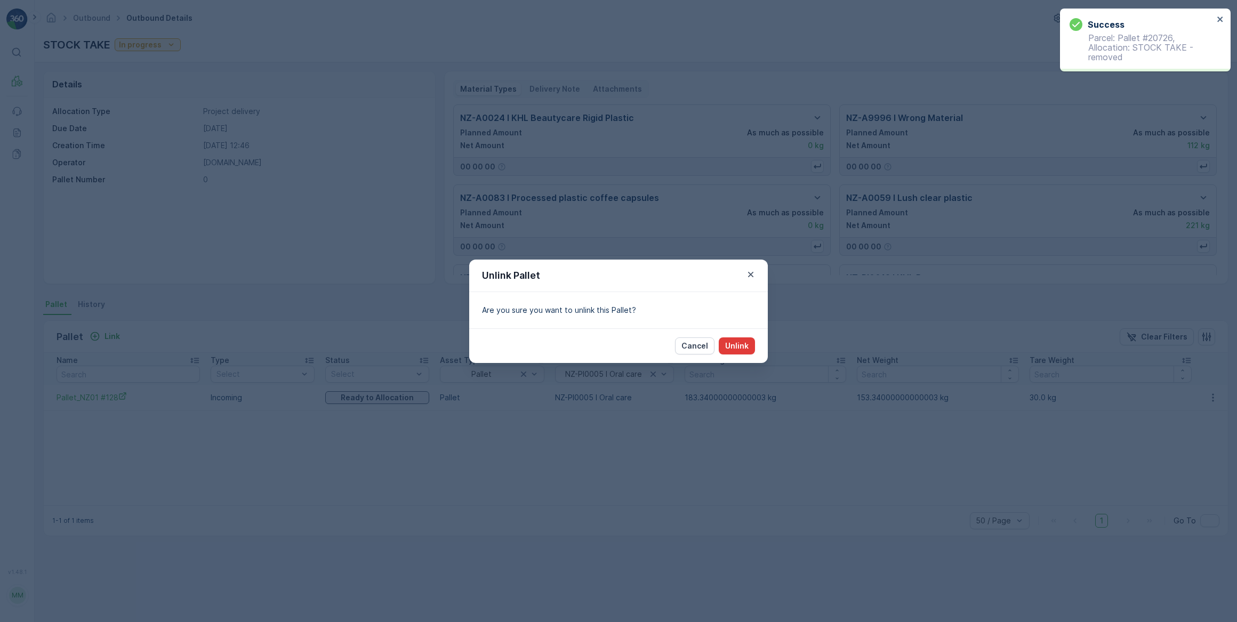
click at [725, 344] on p "Unlink" at bounding box center [736, 346] width 23 height 11
